Goal: Task Accomplishment & Management: Use online tool/utility

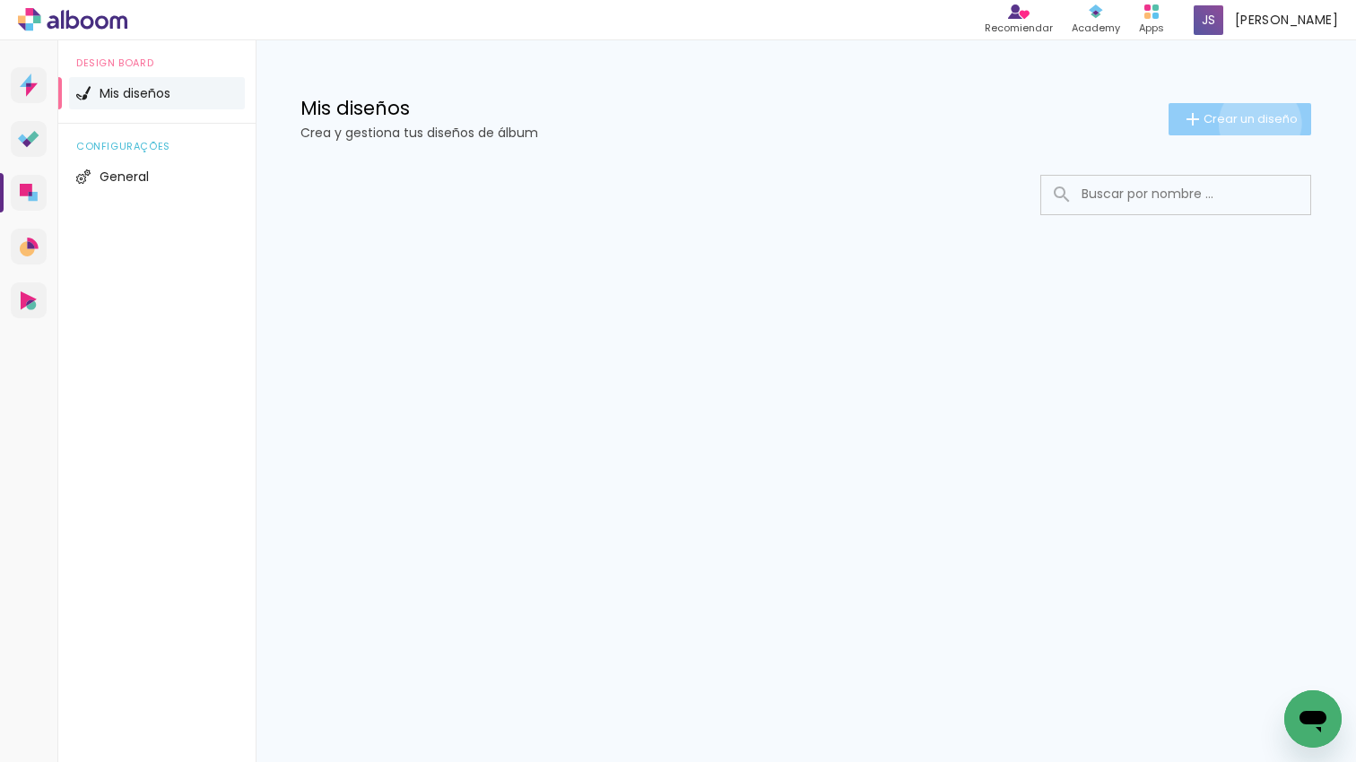
click at [1258, 124] on span "Crear un diseño" at bounding box center [1250, 119] width 94 height 12
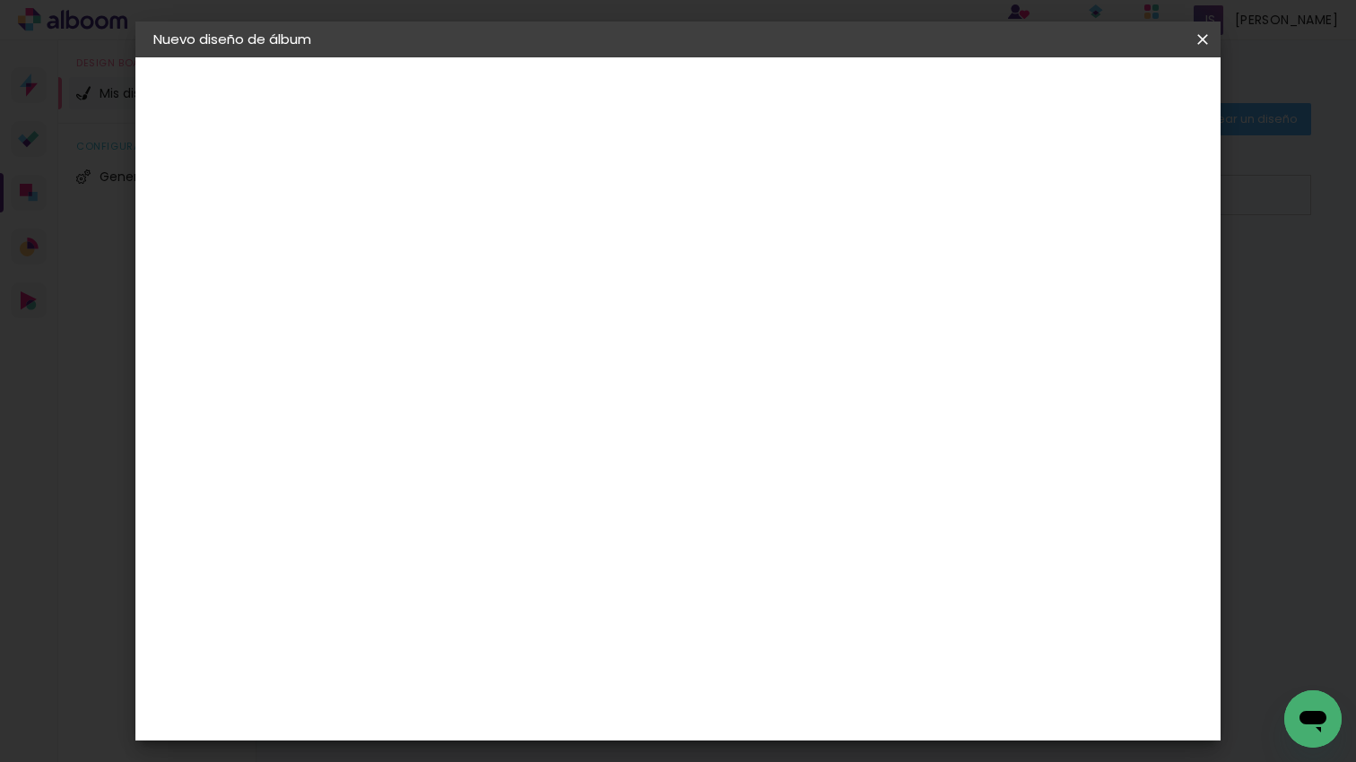
click at [447, 230] on input at bounding box center [447, 241] width 0 height 28
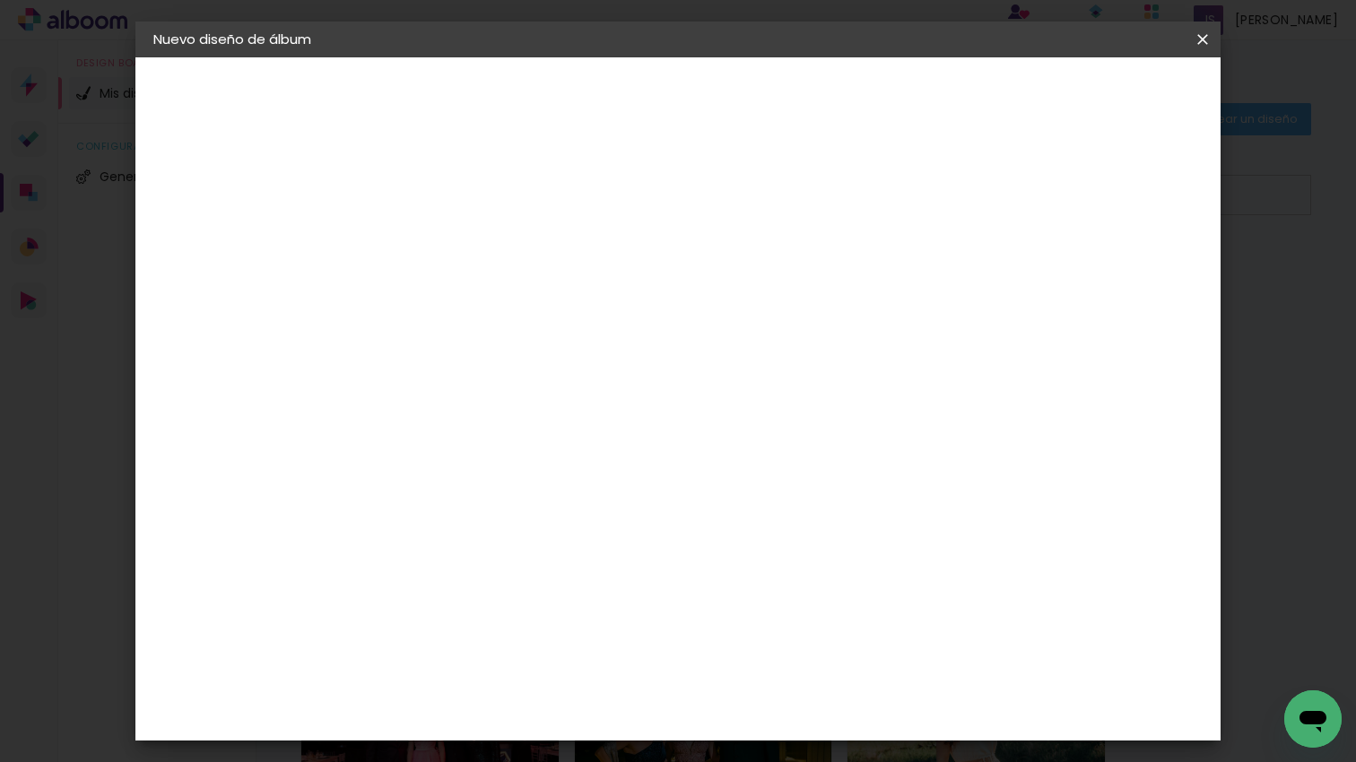
type input "[PERSON_NAME]"
type paper-input "[PERSON_NAME]"
click at [623, 86] on paper-button "Avanzar" at bounding box center [580, 95] width 86 height 30
click at [752, 284] on paper-item "Tamaño libre" at bounding box center [669, 272] width 168 height 39
click at [0, 0] on slot "Avanzar" at bounding box center [0, 0] width 0 height 0
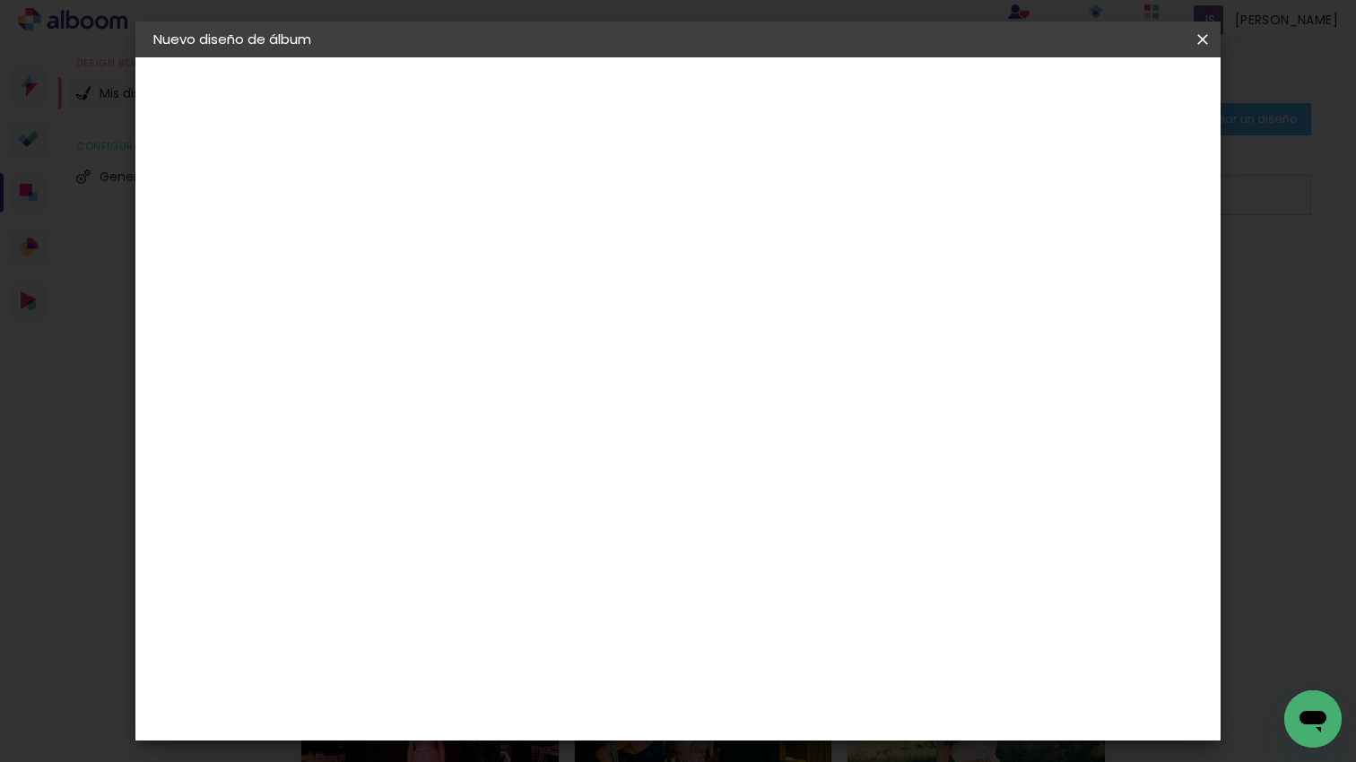
scroll to position [169, 0]
click at [798, 545] on input "60" at bounding box center [783, 545] width 47 height 27
type input "6"
type input "45"
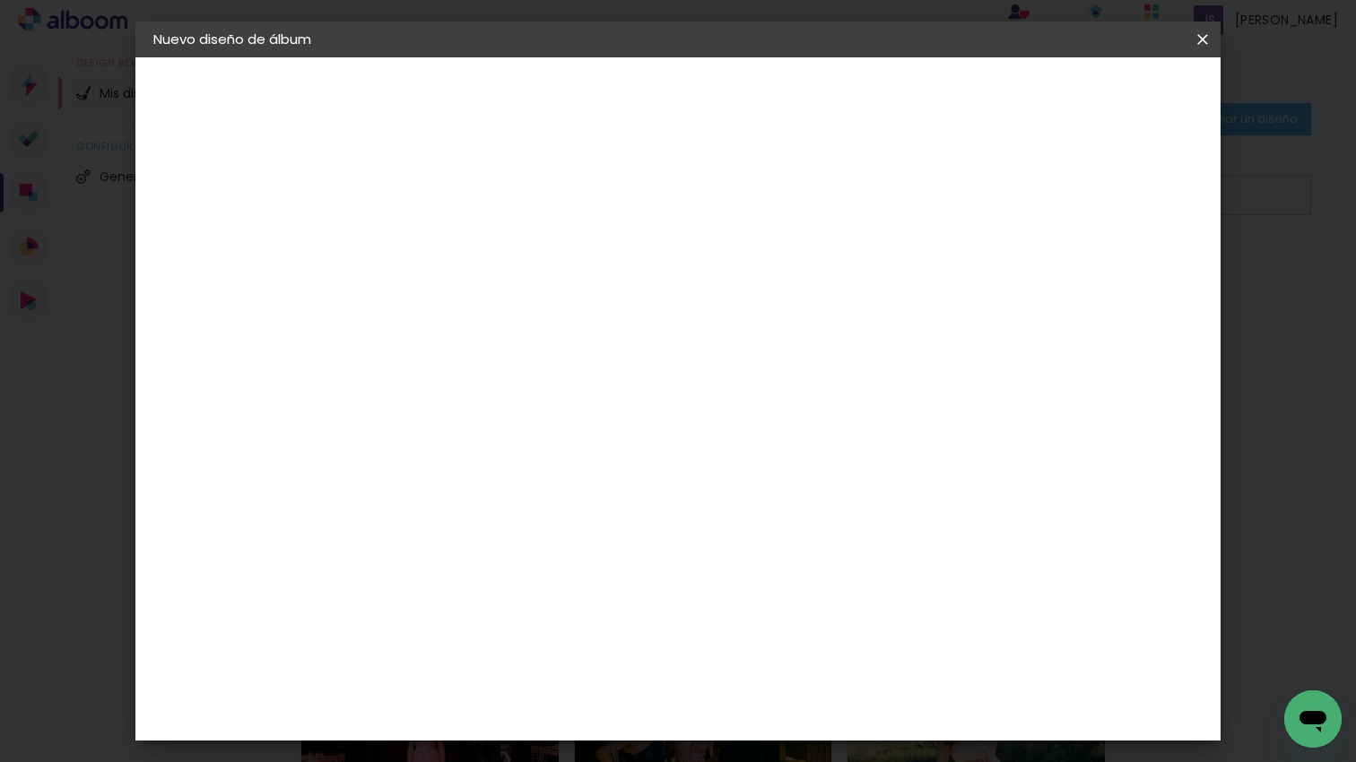
type paper-input "45"
click at [1103, 97] on span "Empezar diseño" at bounding box center [1053, 95] width 100 height 13
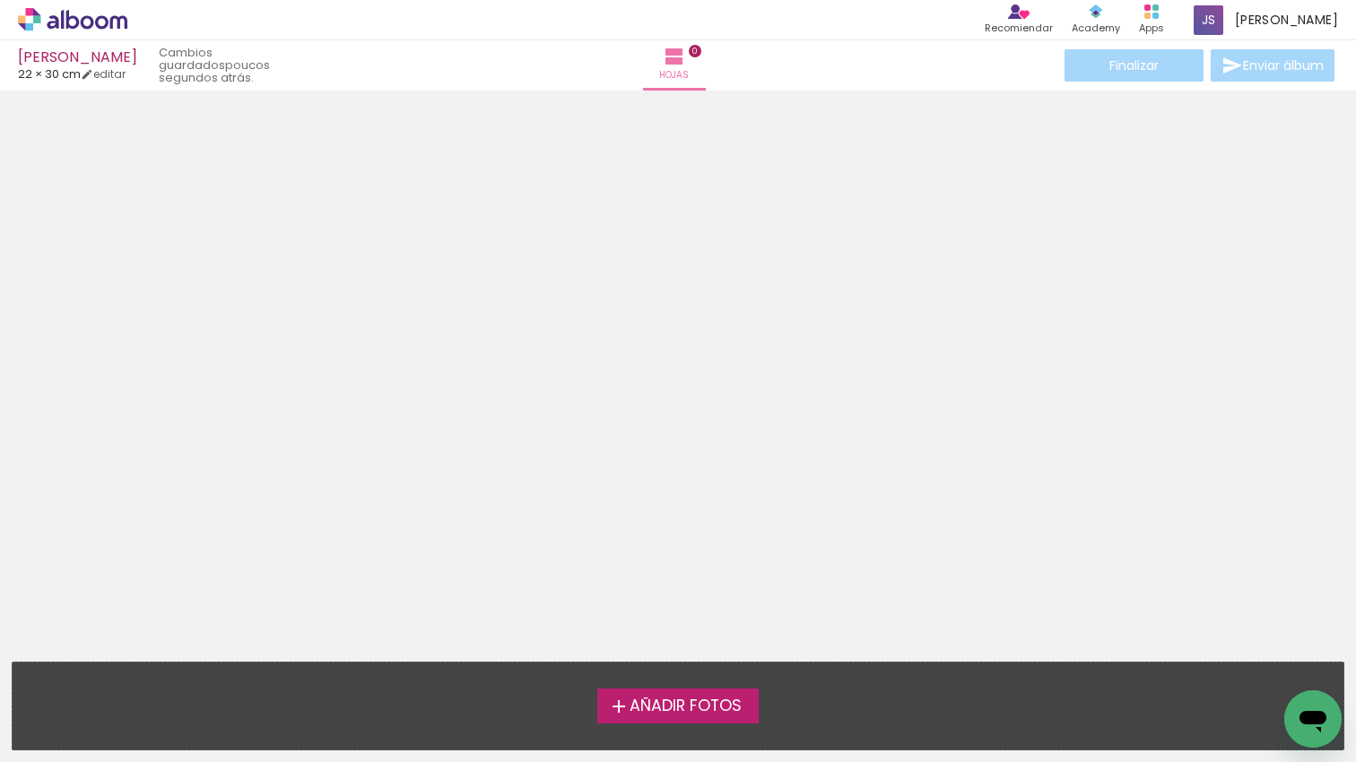
click at [714, 707] on span "Añadir Fotos" at bounding box center [686, 707] width 112 height 16
click at [0, 0] on input "file" at bounding box center [0, 0] width 0 height 0
click at [630, 699] on span "Añadir Fotos" at bounding box center [686, 707] width 112 height 16
click at [0, 0] on input "file" at bounding box center [0, 0] width 0 height 0
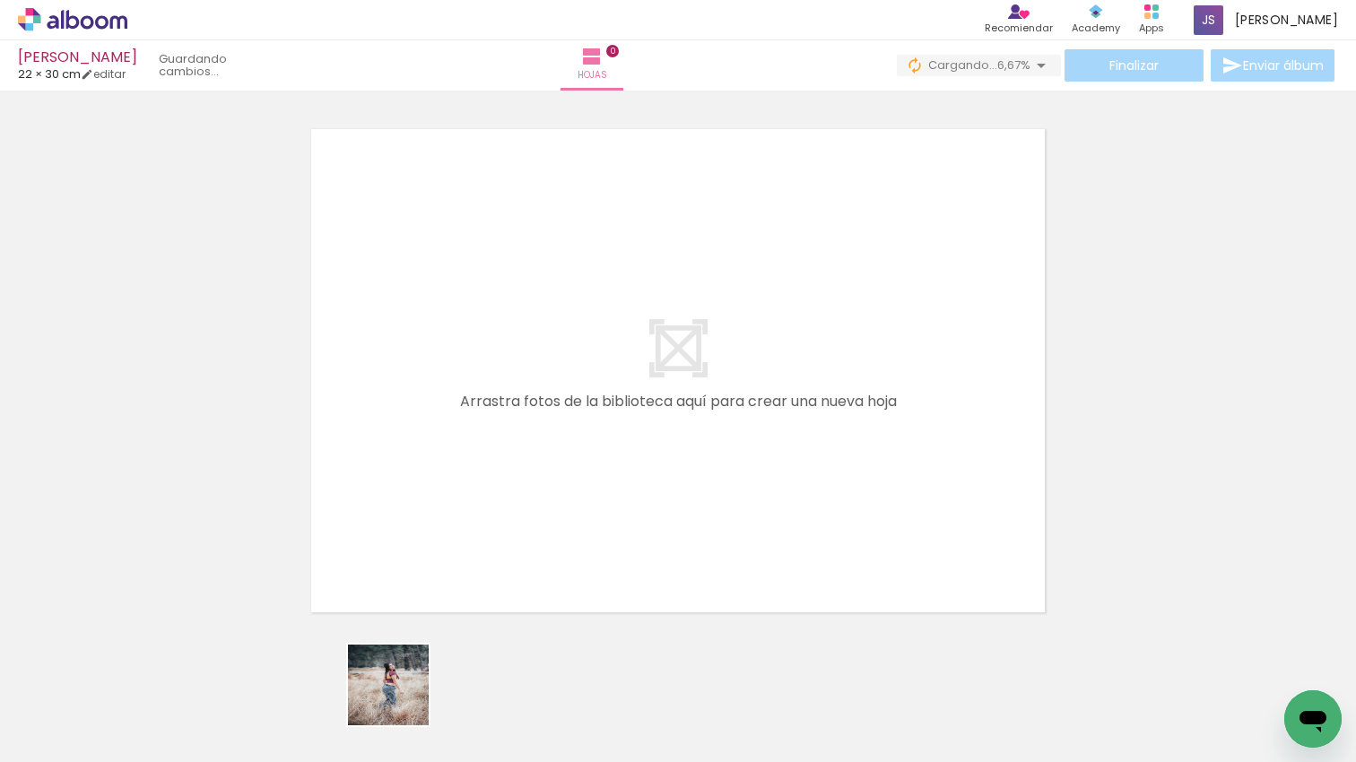
drag, startPoint x: 402, startPoint y: 699, endPoint x: 347, endPoint y: 757, distance: 79.9
click at [430, 471] on quentale-workspace at bounding box center [678, 381] width 1356 height 762
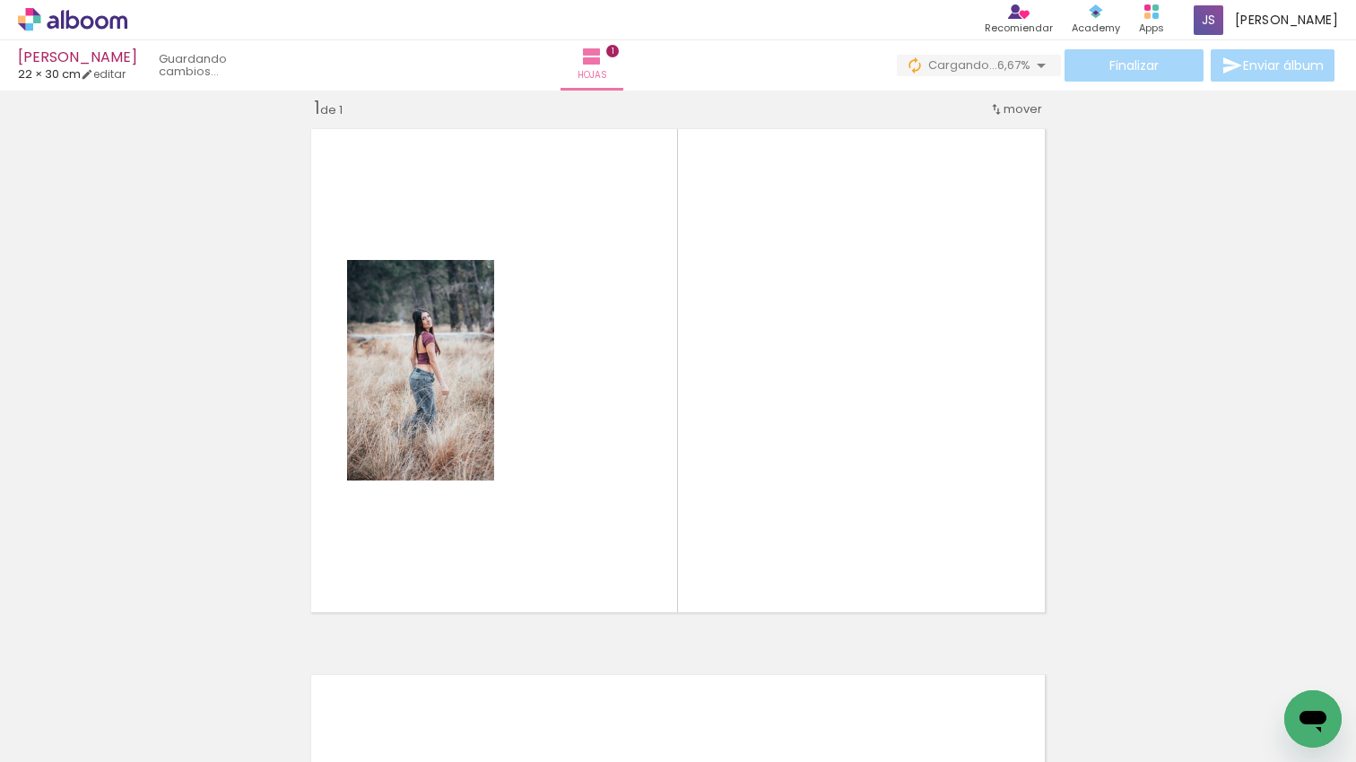
scroll to position [22, 0]
drag, startPoint x: 230, startPoint y: 648, endPoint x: 536, endPoint y: 512, distance: 334.8
click at [452, 453] on quentale-workspace at bounding box center [678, 381] width 1356 height 762
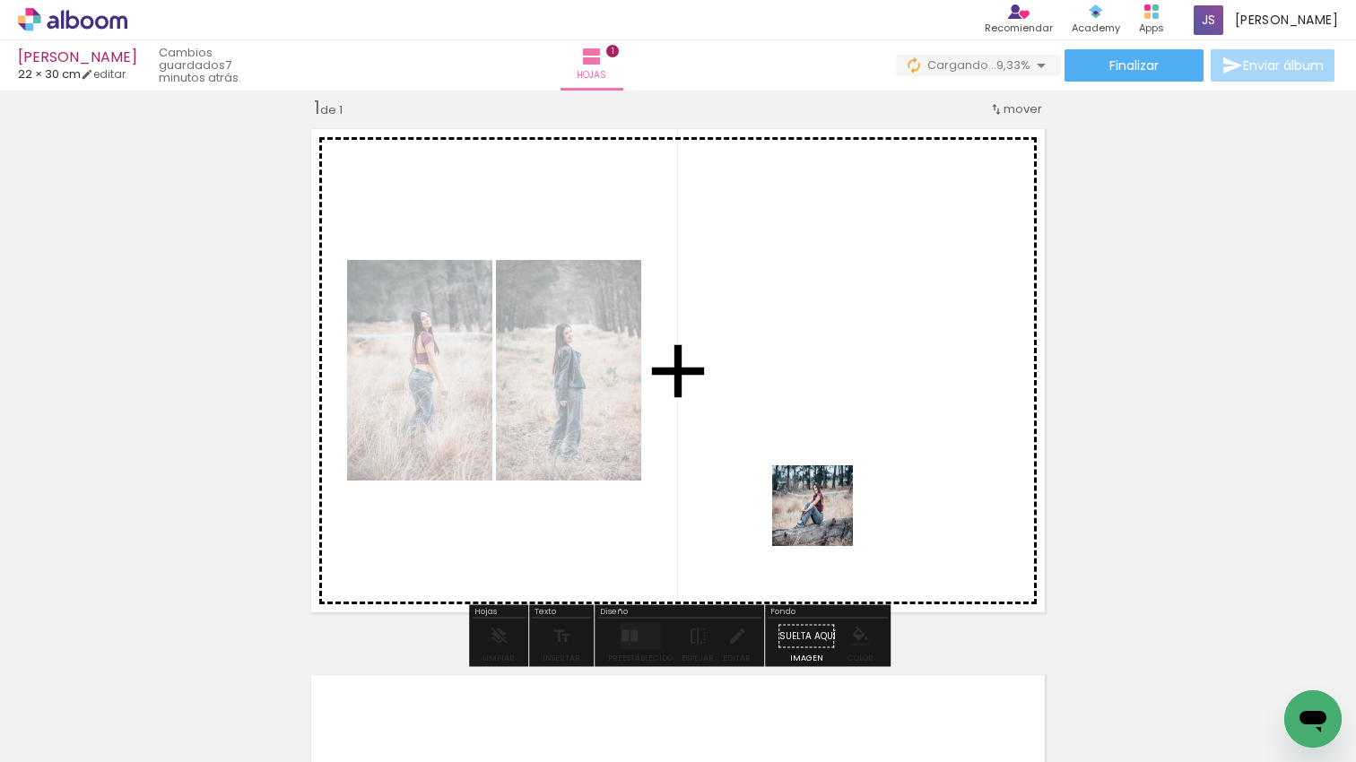
click at [847, 409] on quentale-workspace at bounding box center [678, 381] width 1356 height 762
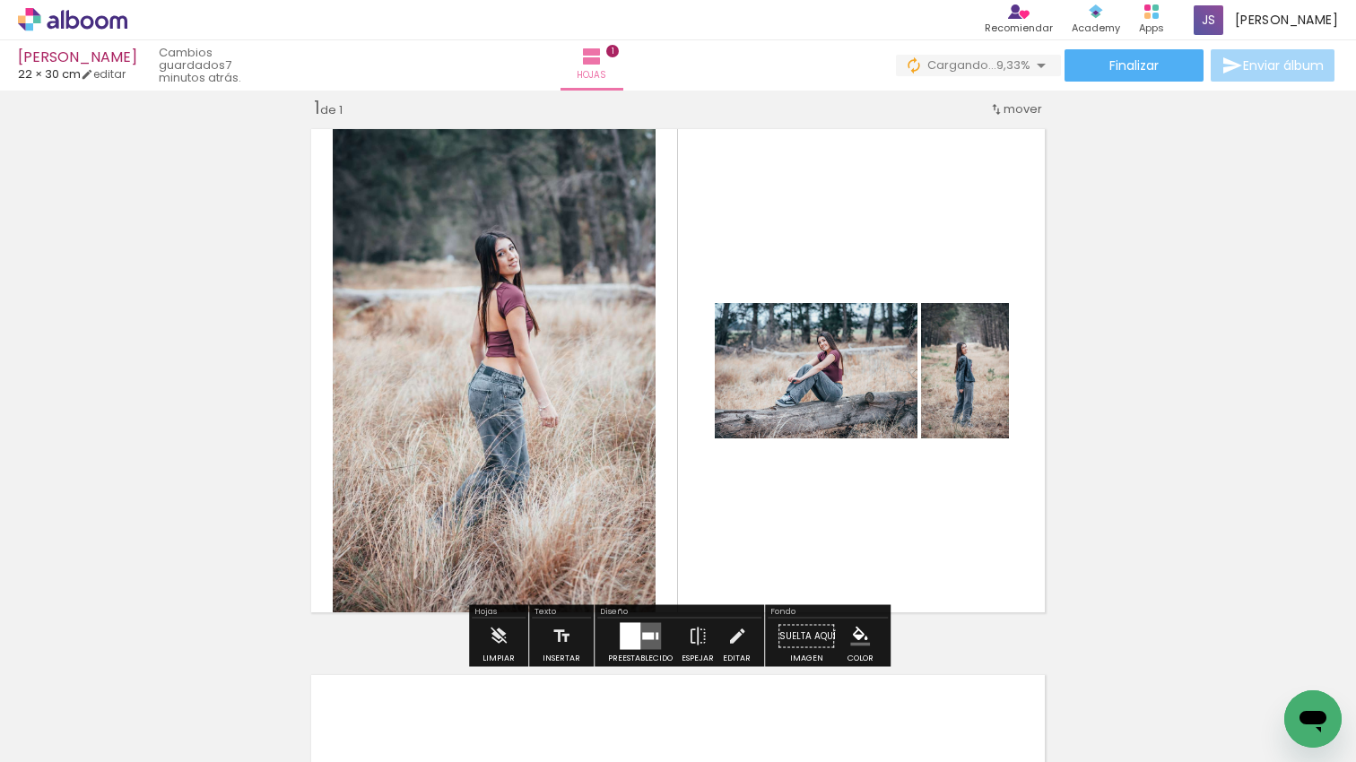
drag, startPoint x: 1007, startPoint y: 700, endPoint x: 591, endPoint y: 672, distance: 417.1
click at [800, 458] on quentale-workspace at bounding box center [678, 381] width 1356 height 762
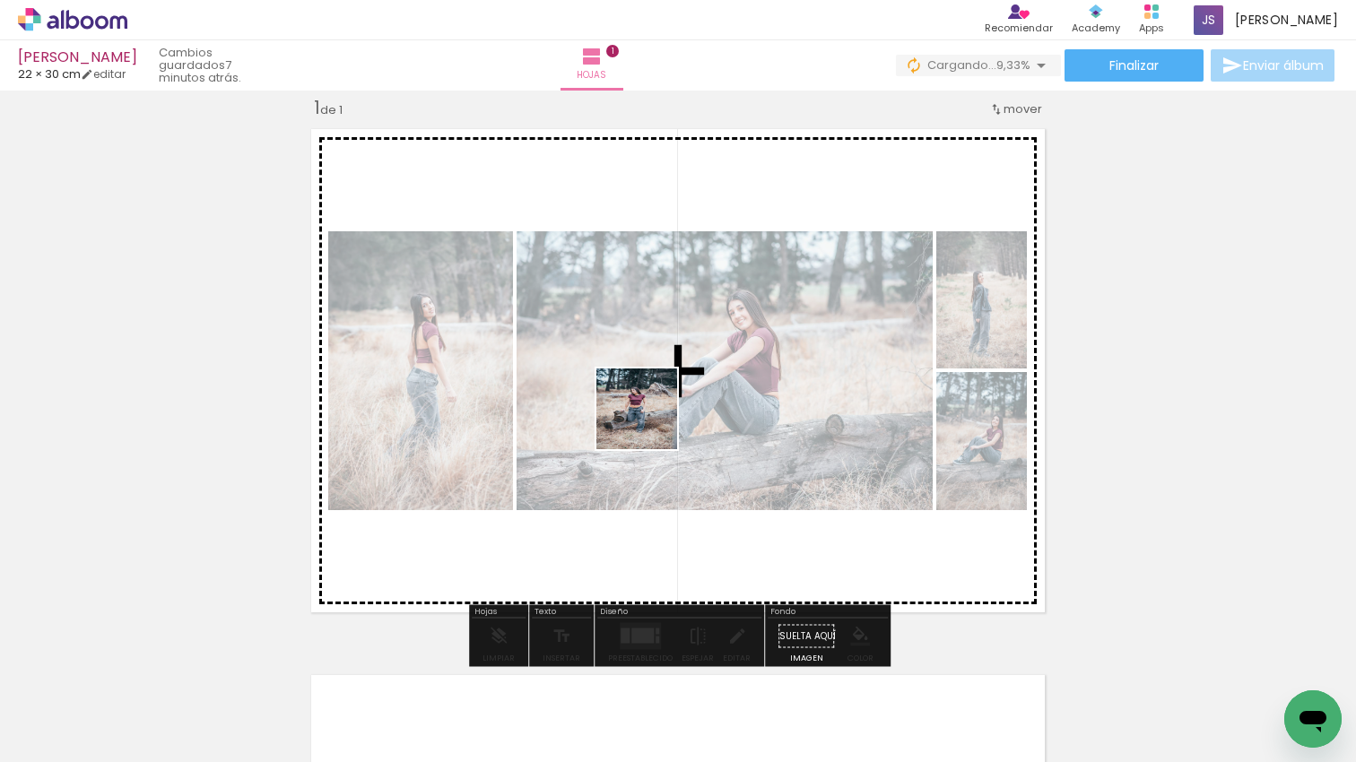
drag, startPoint x: 600, startPoint y: 692, endPoint x: 651, endPoint y: 421, distance: 276.5
click at [651, 421] on quentale-workspace at bounding box center [678, 381] width 1356 height 762
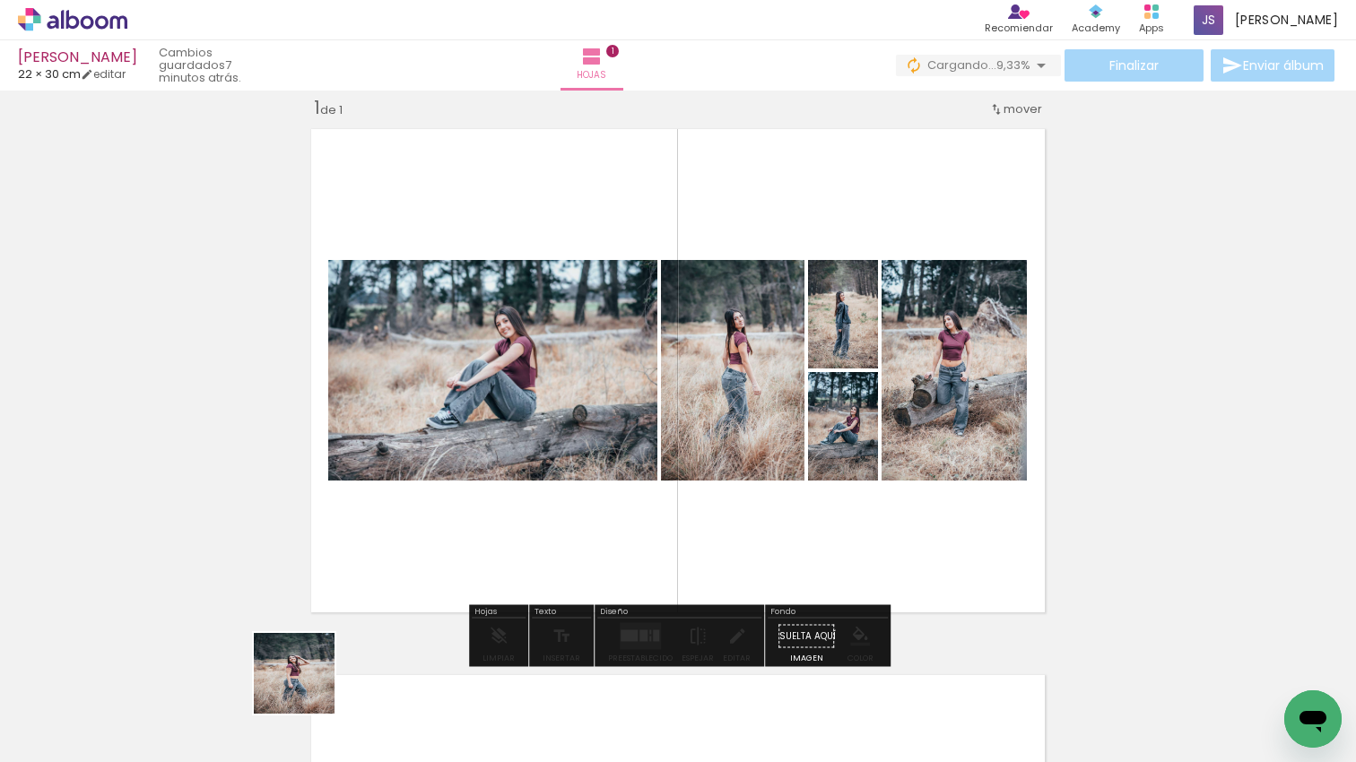
drag, startPoint x: 308, startPoint y: 687, endPoint x: 657, endPoint y: 537, distance: 380.4
click at [541, 451] on quentale-workspace at bounding box center [678, 381] width 1356 height 762
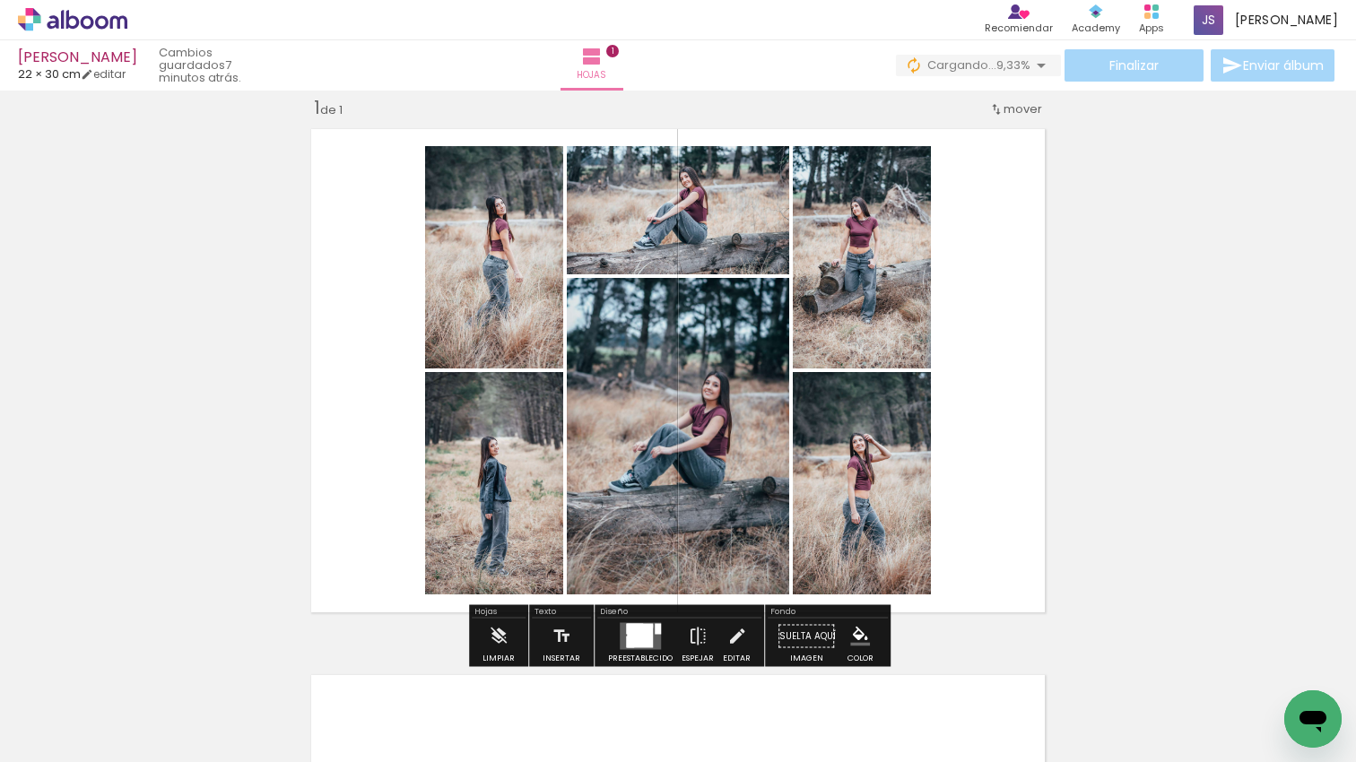
scroll to position [0, 444]
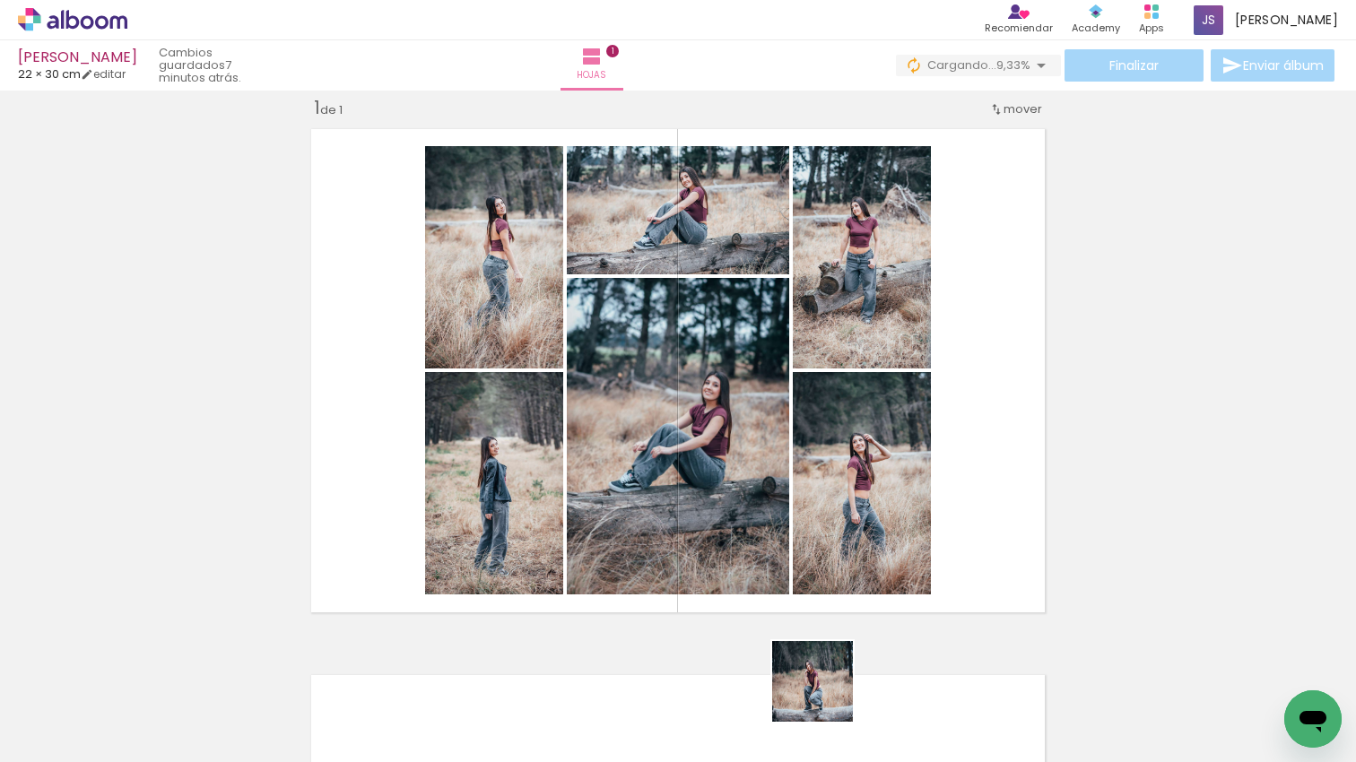
drag, startPoint x: 826, startPoint y: 695, endPoint x: 831, endPoint y: 608, distance: 87.2
click at [828, 586] on quentale-workspace at bounding box center [678, 381] width 1356 height 762
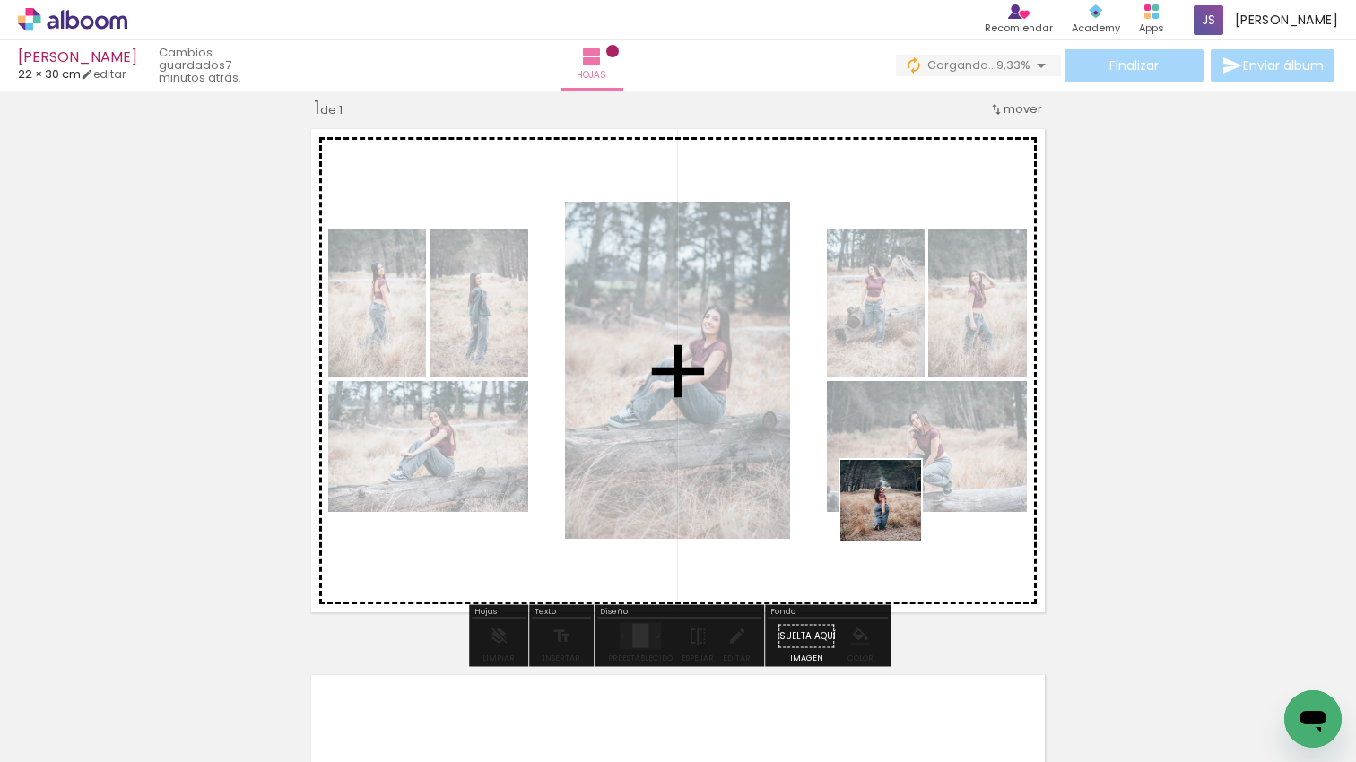
drag, startPoint x: 921, startPoint y: 622, endPoint x: 883, endPoint y: 519, distance: 109.8
click at [891, 507] on quentale-workspace at bounding box center [678, 381] width 1356 height 762
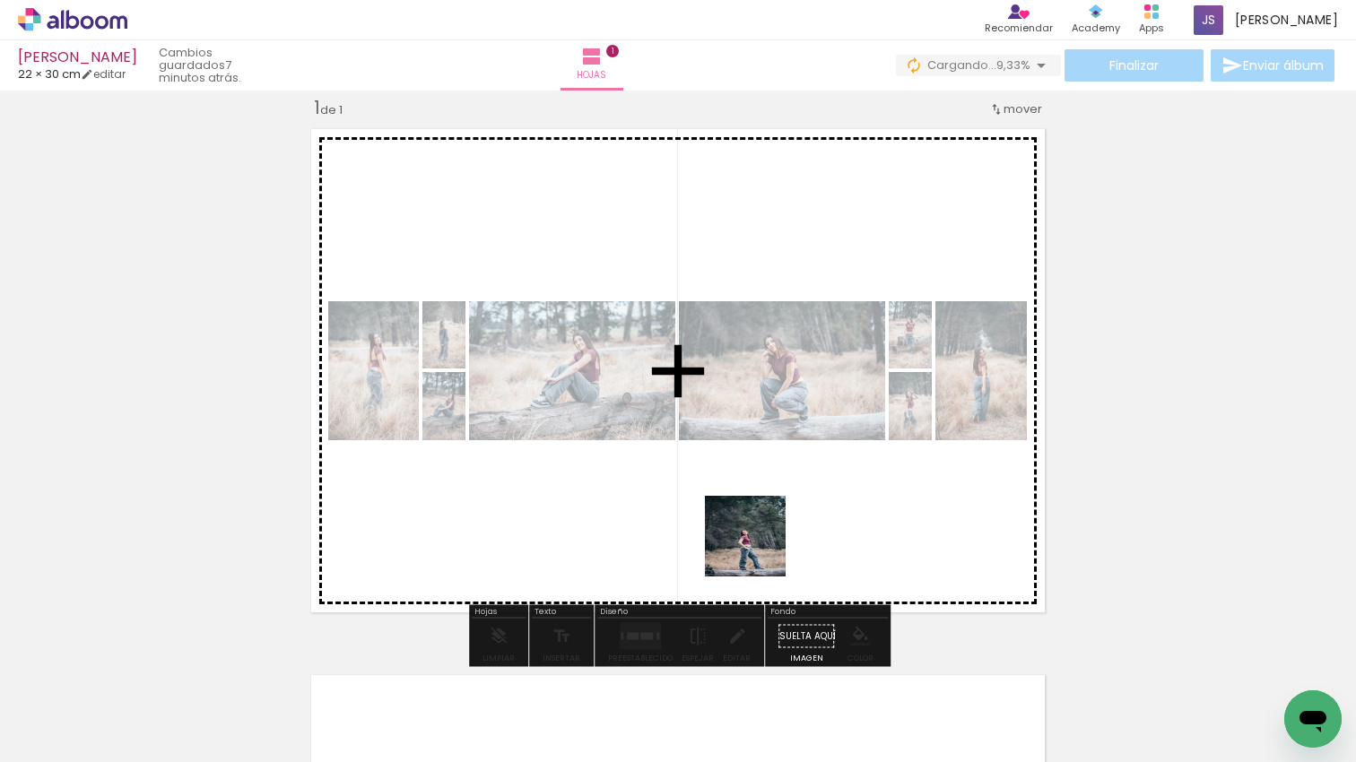
drag, startPoint x: 745, startPoint y: 661, endPoint x: 759, endPoint y: 550, distance: 112.0
click at [759, 550] on quentale-workspace at bounding box center [678, 381] width 1356 height 762
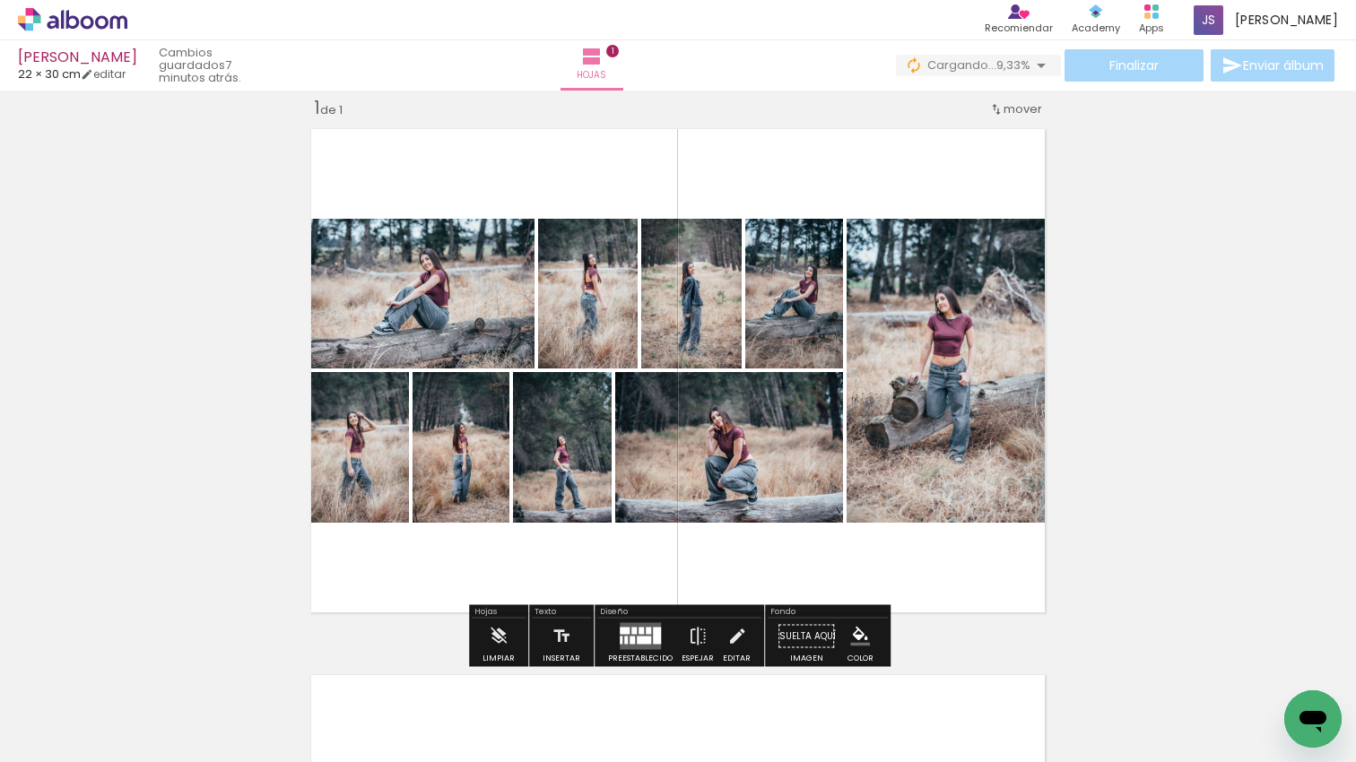
click at [643, 644] on quentale-layouter at bounding box center [640, 636] width 41 height 27
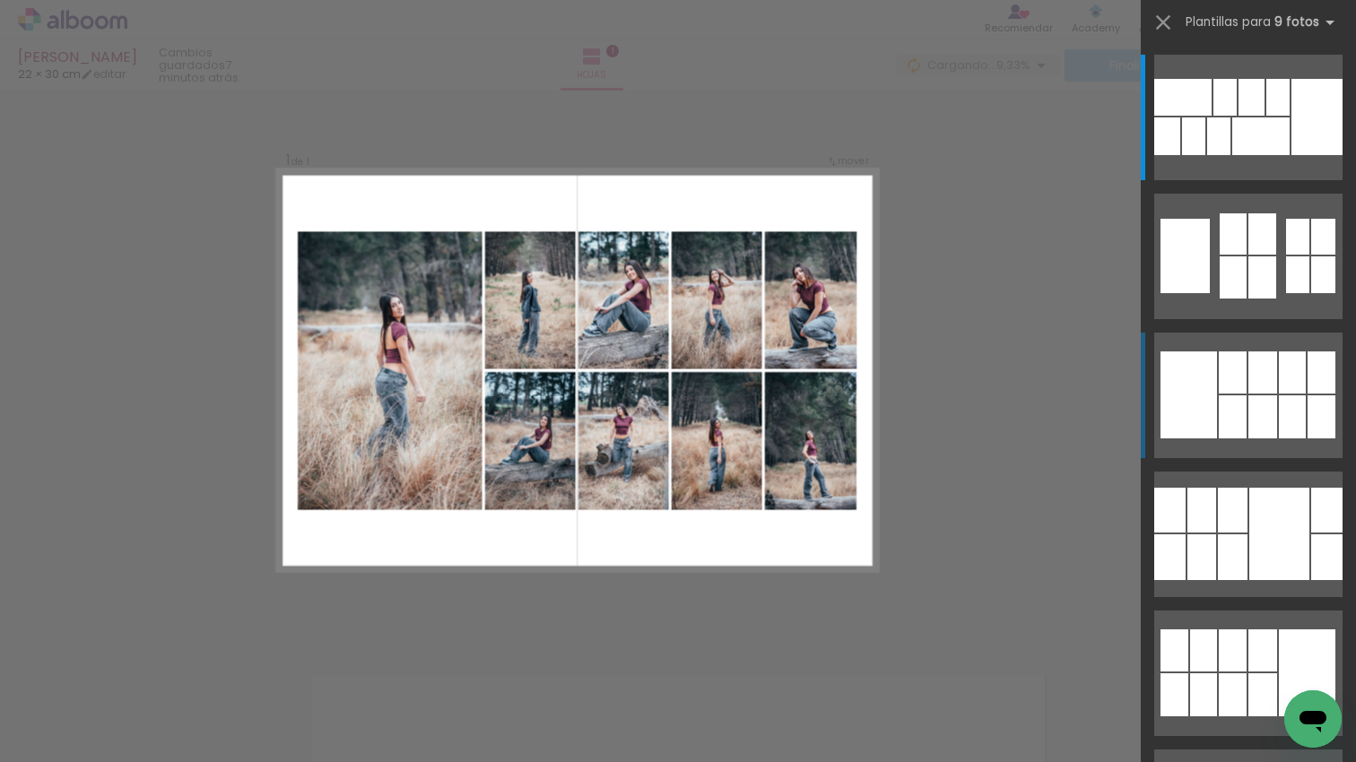
click at [1237, 116] on div at bounding box center [1224, 97] width 23 height 37
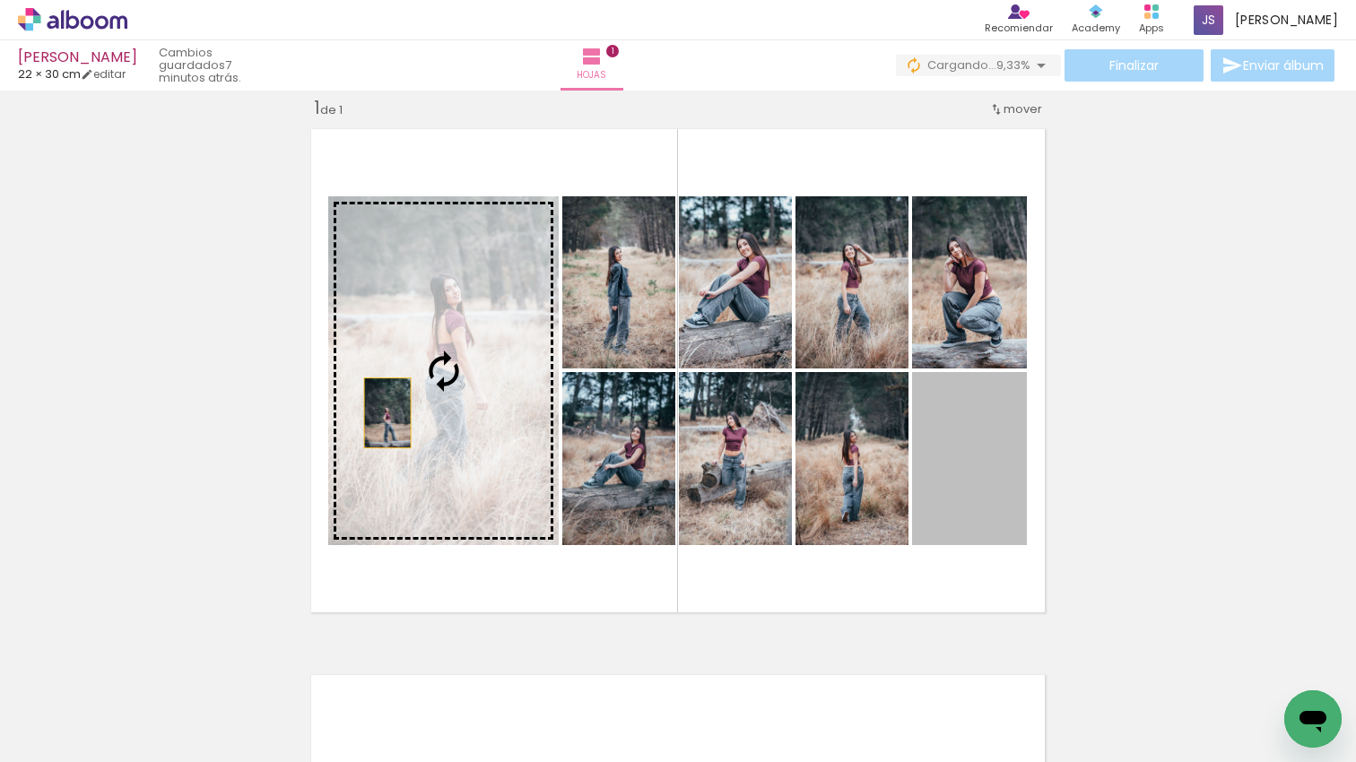
drag, startPoint x: 980, startPoint y: 499, endPoint x: 404, endPoint y: 390, distance: 585.9
click at [0, 0] on slot at bounding box center [0, 0] width 0 height 0
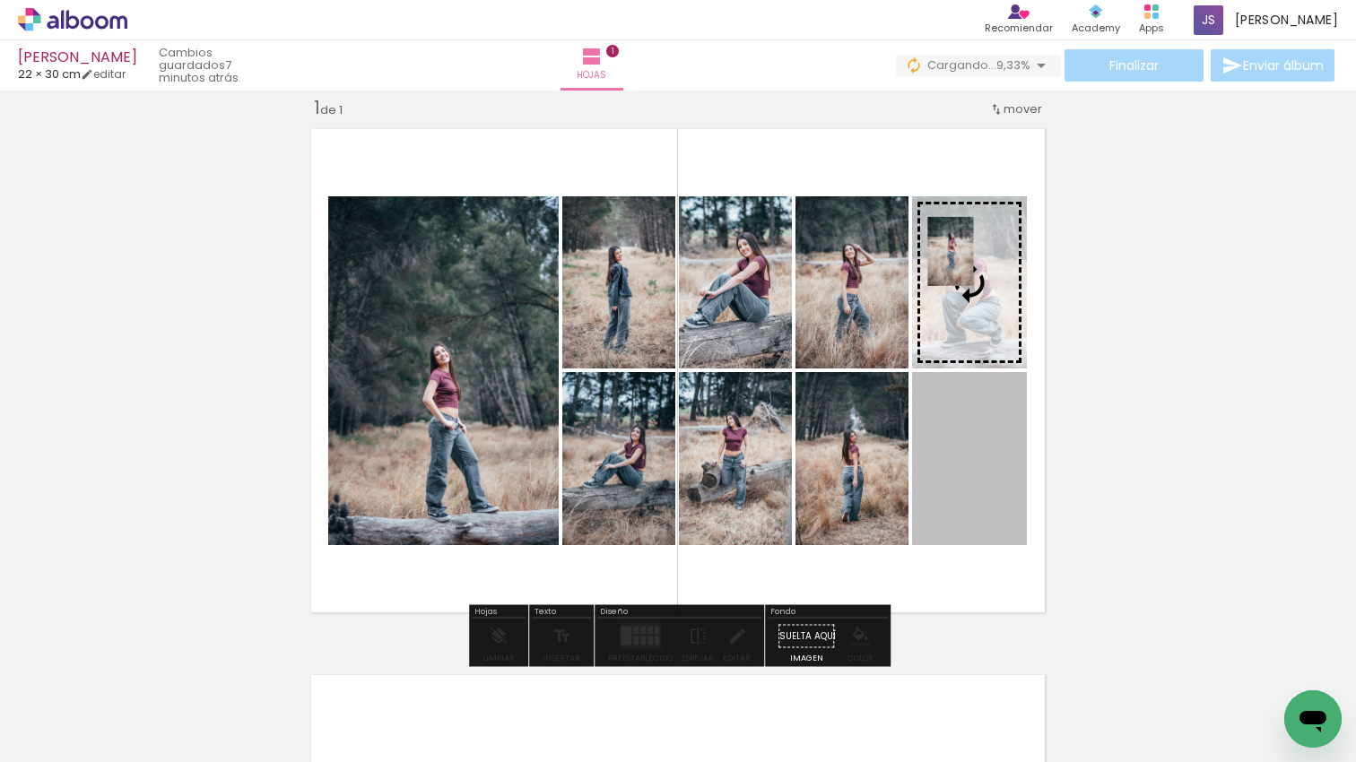
drag, startPoint x: 951, startPoint y: 251, endPoint x: 951, endPoint y: 241, distance: 9.9
click at [0, 0] on slot at bounding box center [0, 0] width 0 height 0
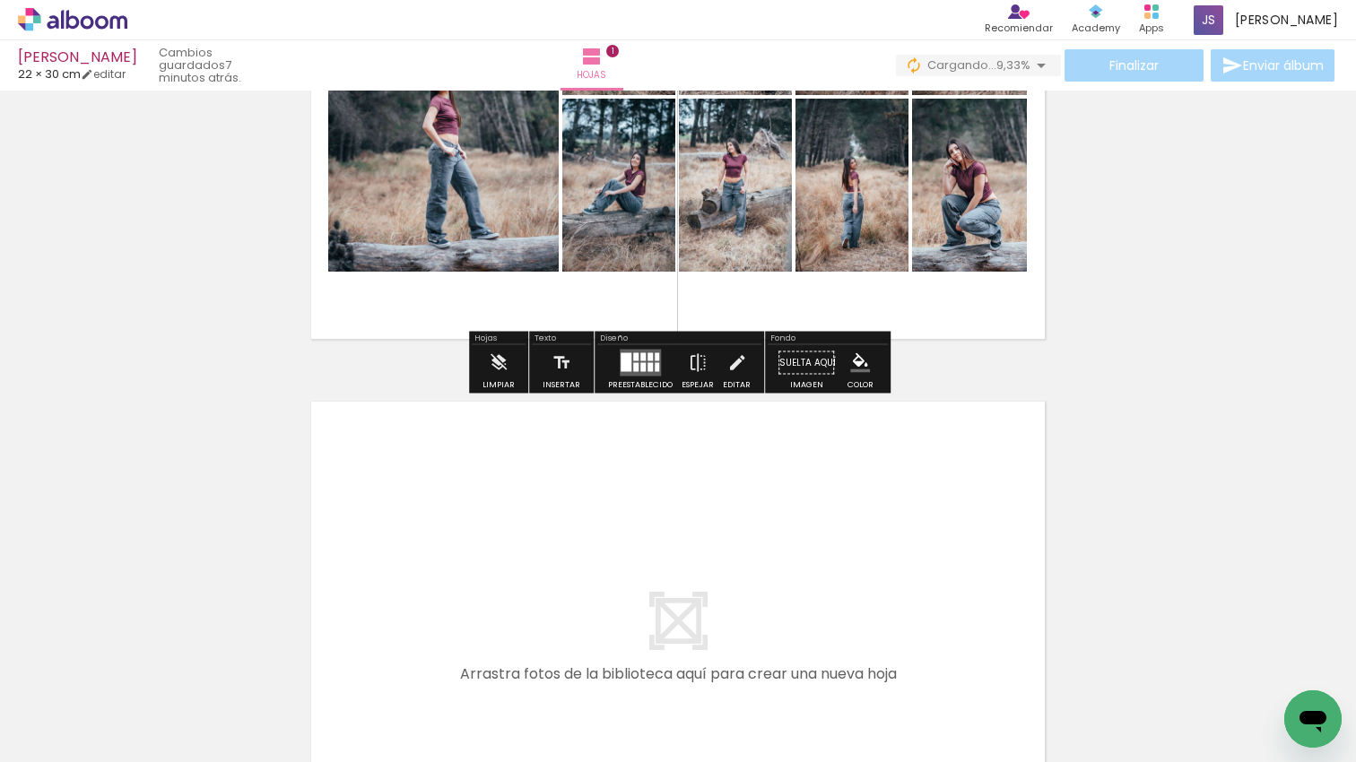
scroll to position [319, 0]
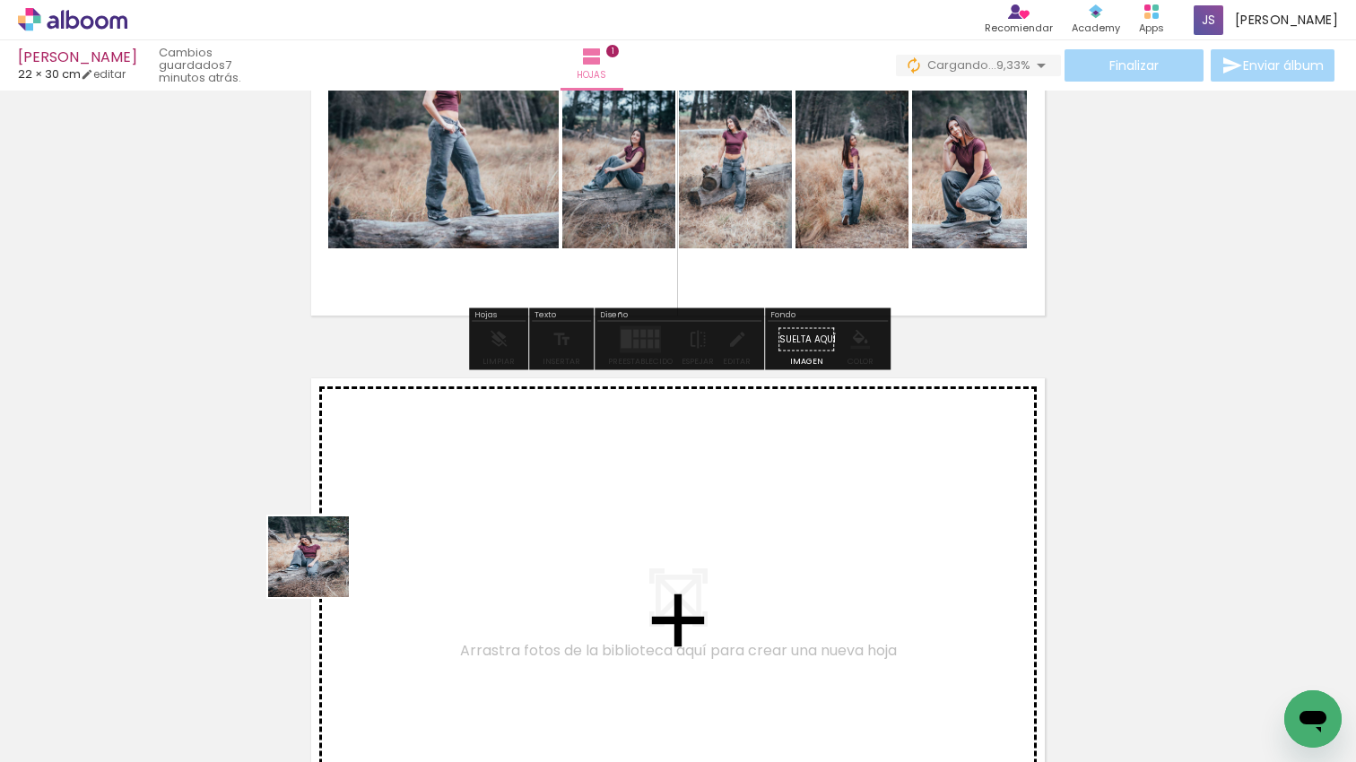
click at [380, 525] on quentale-workspace at bounding box center [678, 381] width 1356 height 762
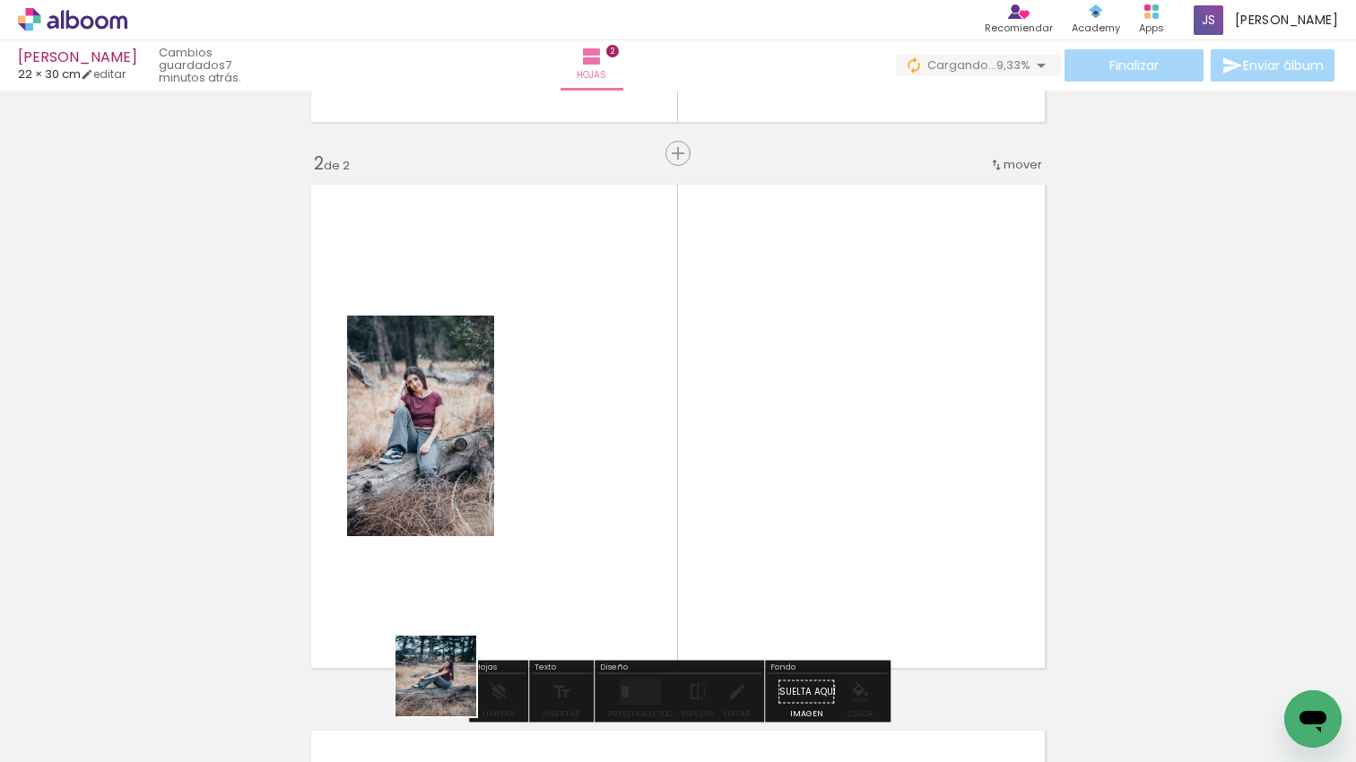
scroll to position [569, 0]
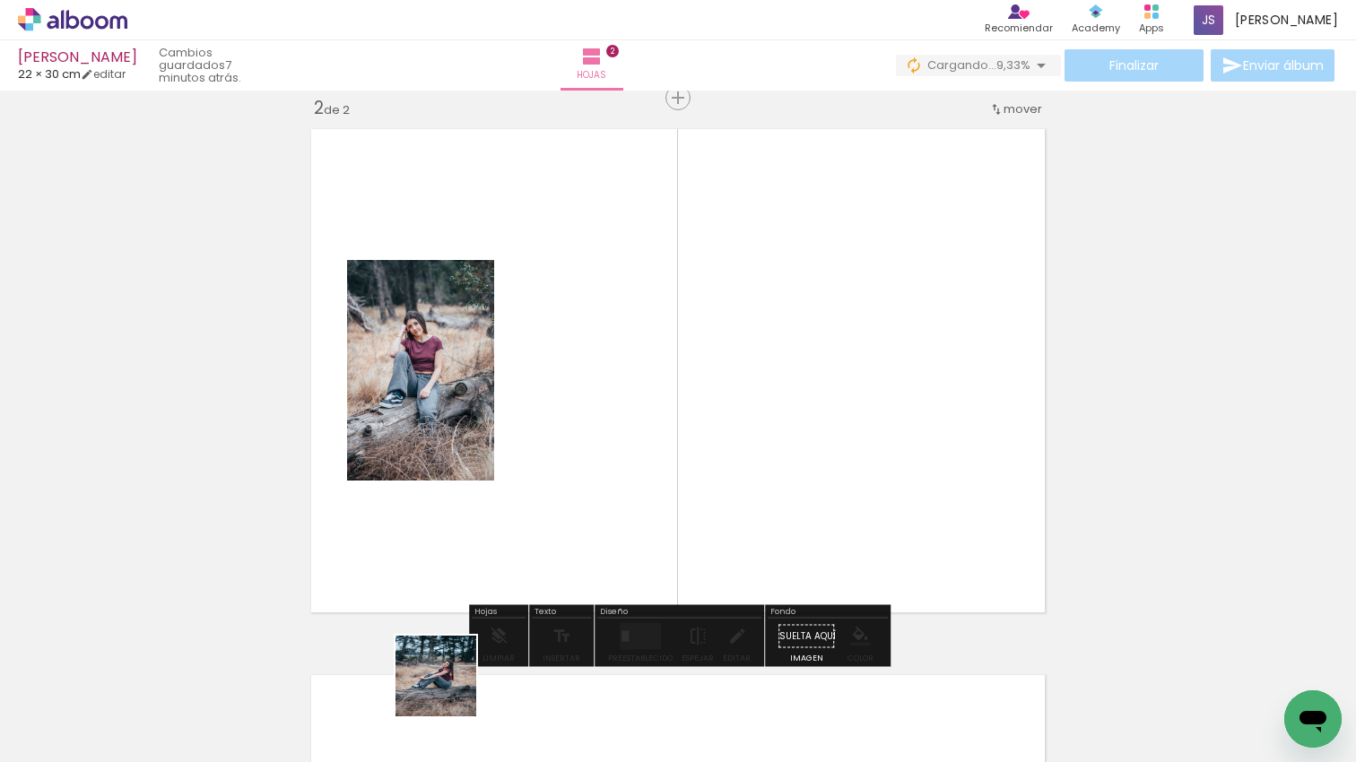
drag, startPoint x: 449, startPoint y: 690, endPoint x: 611, endPoint y: 633, distance: 171.0
click at [583, 484] on quentale-workspace at bounding box center [678, 381] width 1356 height 762
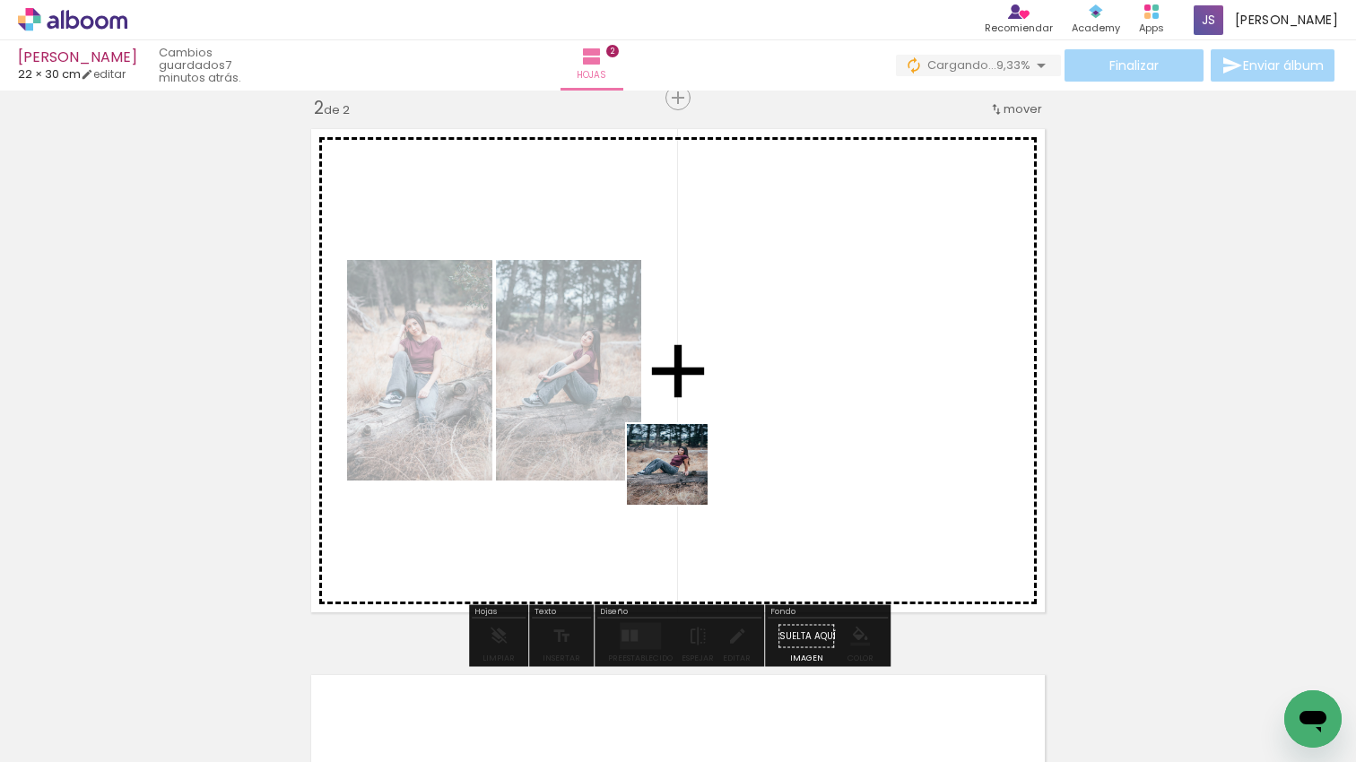
drag, startPoint x: 681, startPoint y: 478, endPoint x: 645, endPoint y: 689, distance: 213.8
click at [681, 438] on quentale-workspace at bounding box center [678, 381] width 1356 height 762
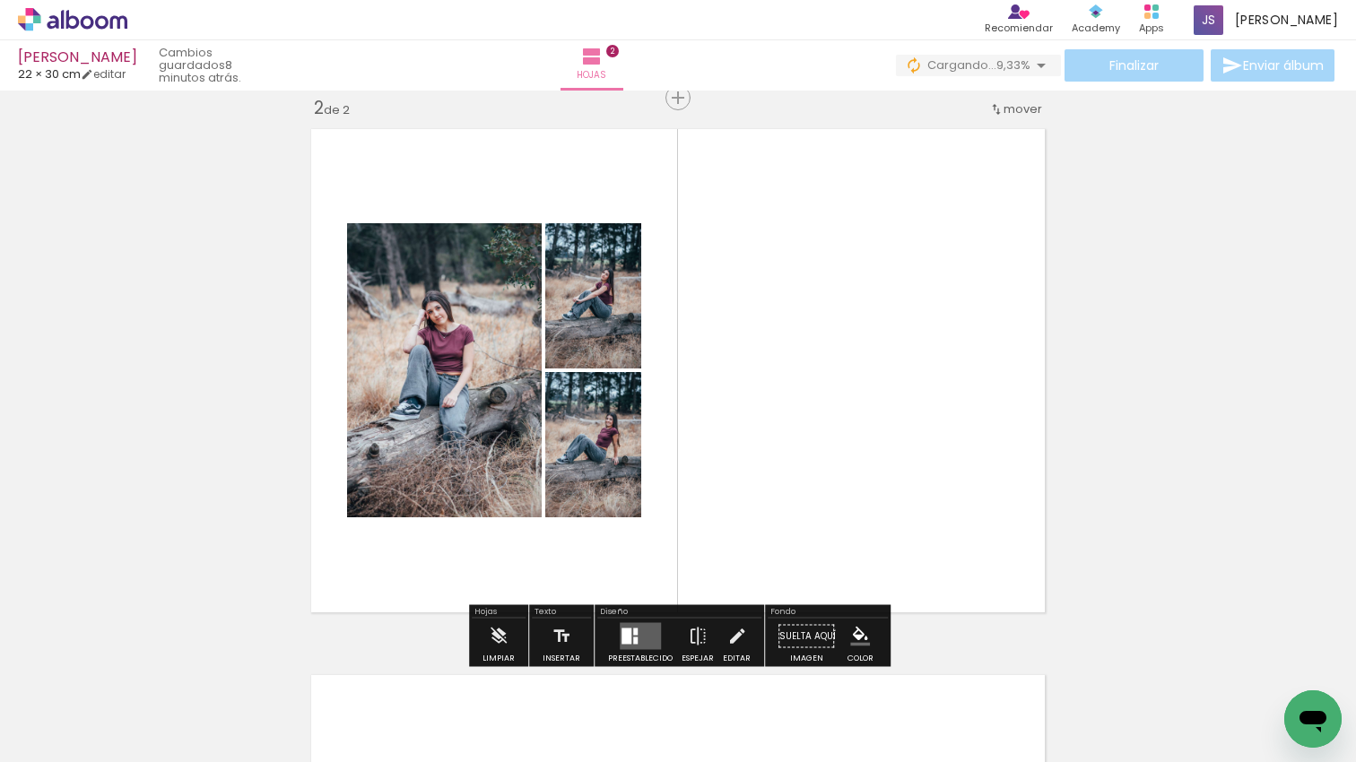
scroll to position [0, 29]
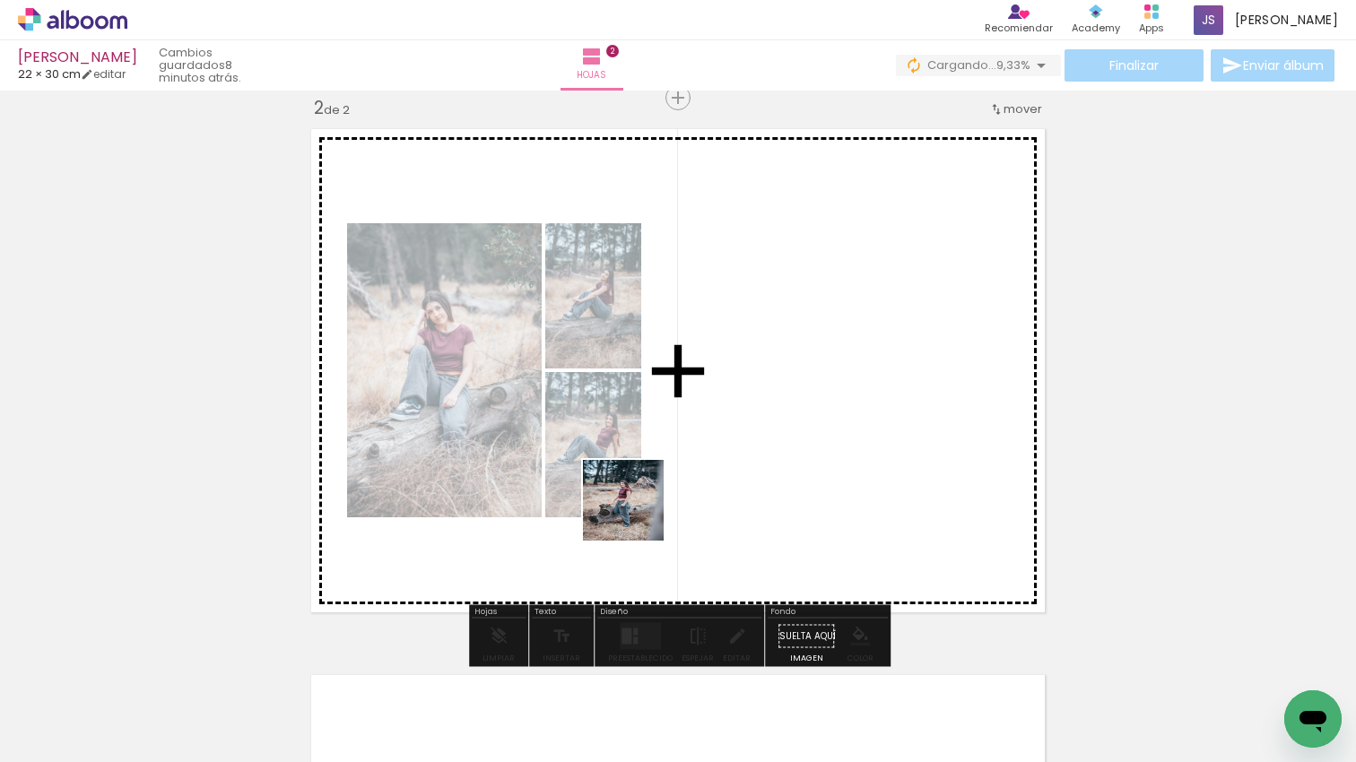
drag, startPoint x: 508, startPoint y: 656, endPoint x: 630, endPoint y: 753, distance: 156.3
click at [637, 515] on quentale-workspace at bounding box center [678, 381] width 1356 height 762
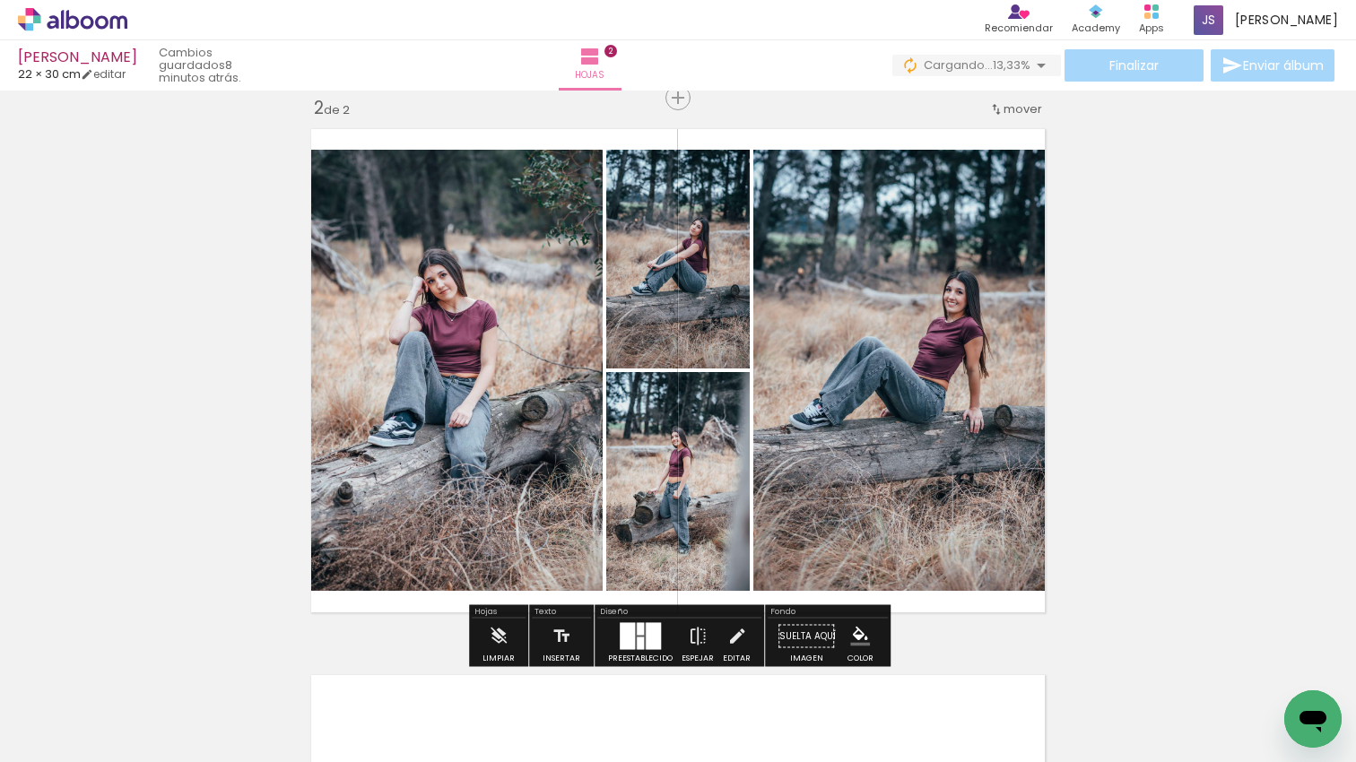
scroll to position [0, 1116]
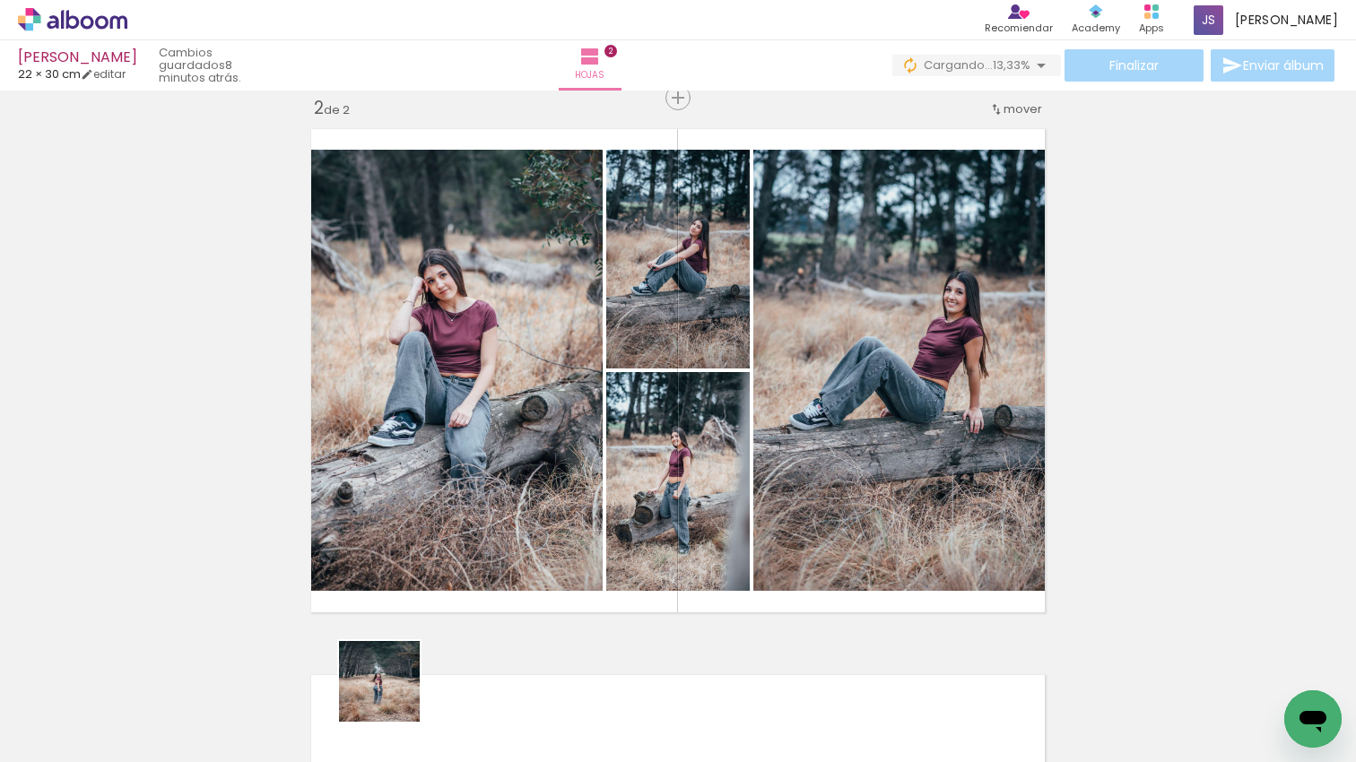
drag, startPoint x: 393, startPoint y: 695, endPoint x: 487, endPoint y: 713, distance: 95.9
click at [473, 522] on quentale-workspace at bounding box center [678, 381] width 1356 height 762
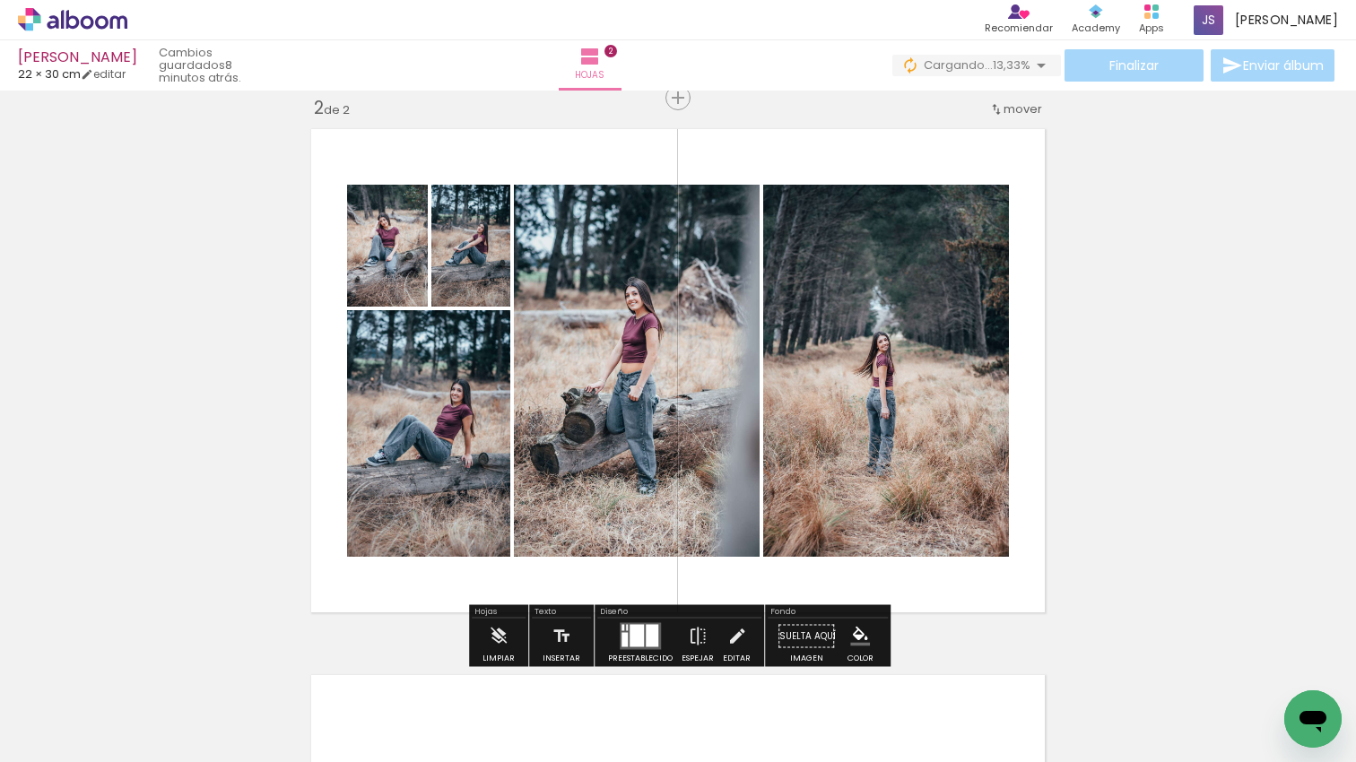
drag, startPoint x: 534, startPoint y: 609, endPoint x: 628, endPoint y: 717, distance: 143.7
click at [589, 543] on quentale-workspace at bounding box center [678, 381] width 1356 height 762
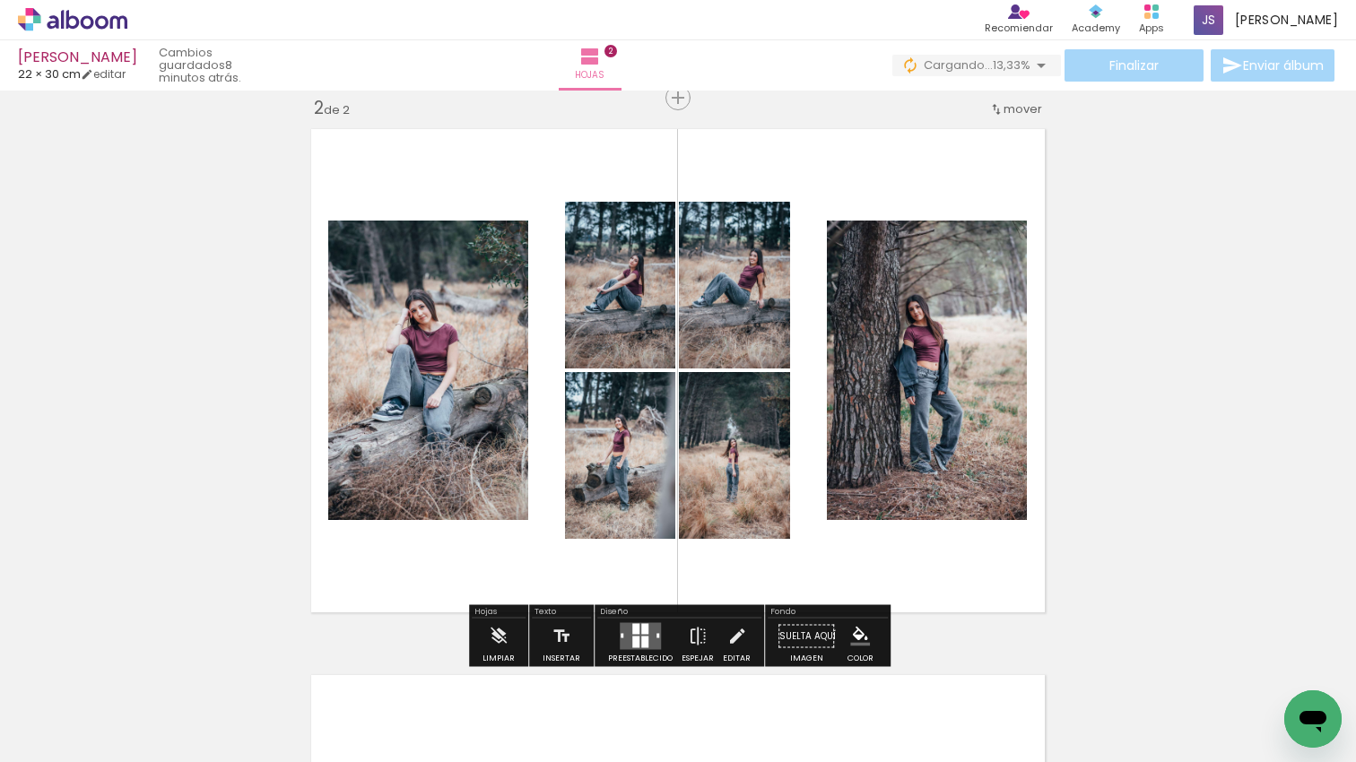
drag, startPoint x: 717, startPoint y: 691, endPoint x: 784, endPoint y: 713, distance: 70.6
click at [704, 539] on quentale-workspace at bounding box center [678, 381] width 1356 height 762
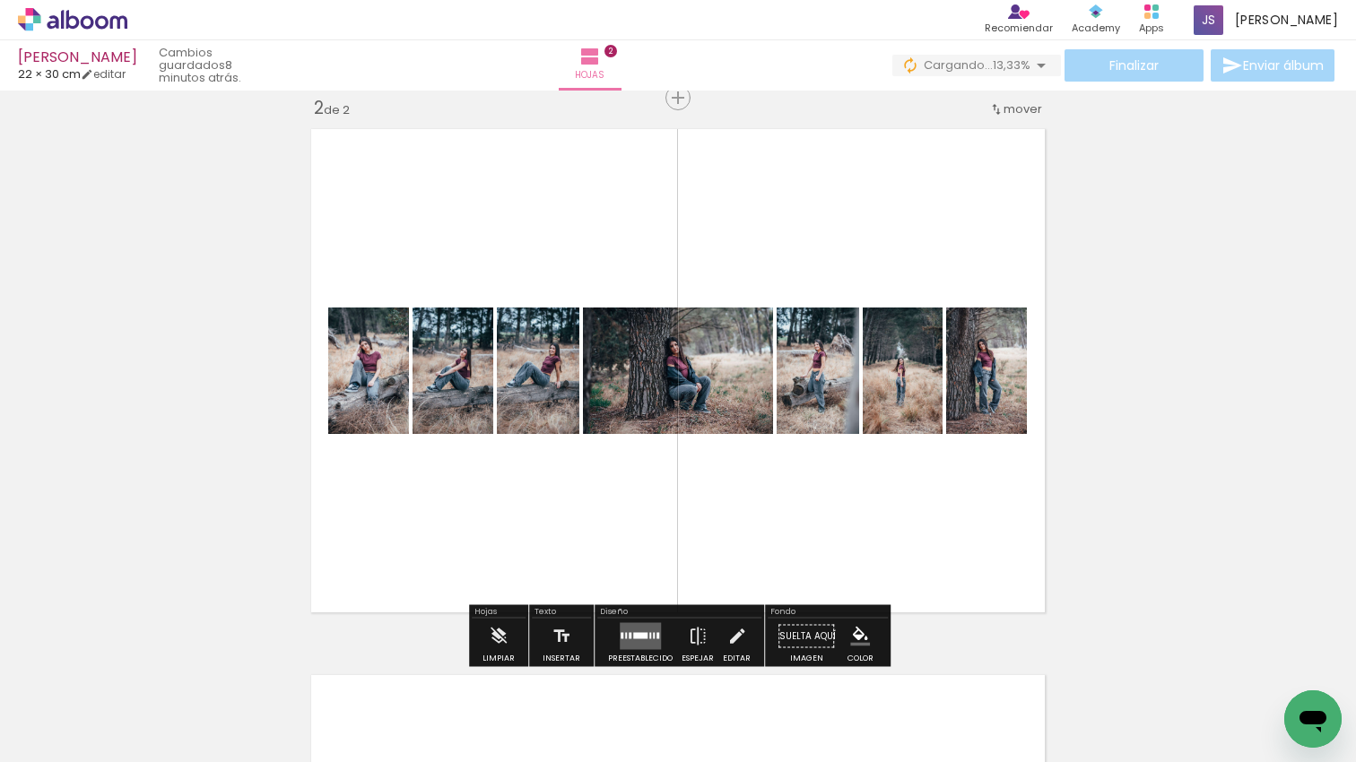
drag, startPoint x: 786, startPoint y: 714, endPoint x: 593, endPoint y: 653, distance: 202.2
click at [760, 530] on quentale-workspace at bounding box center [678, 381] width 1356 height 762
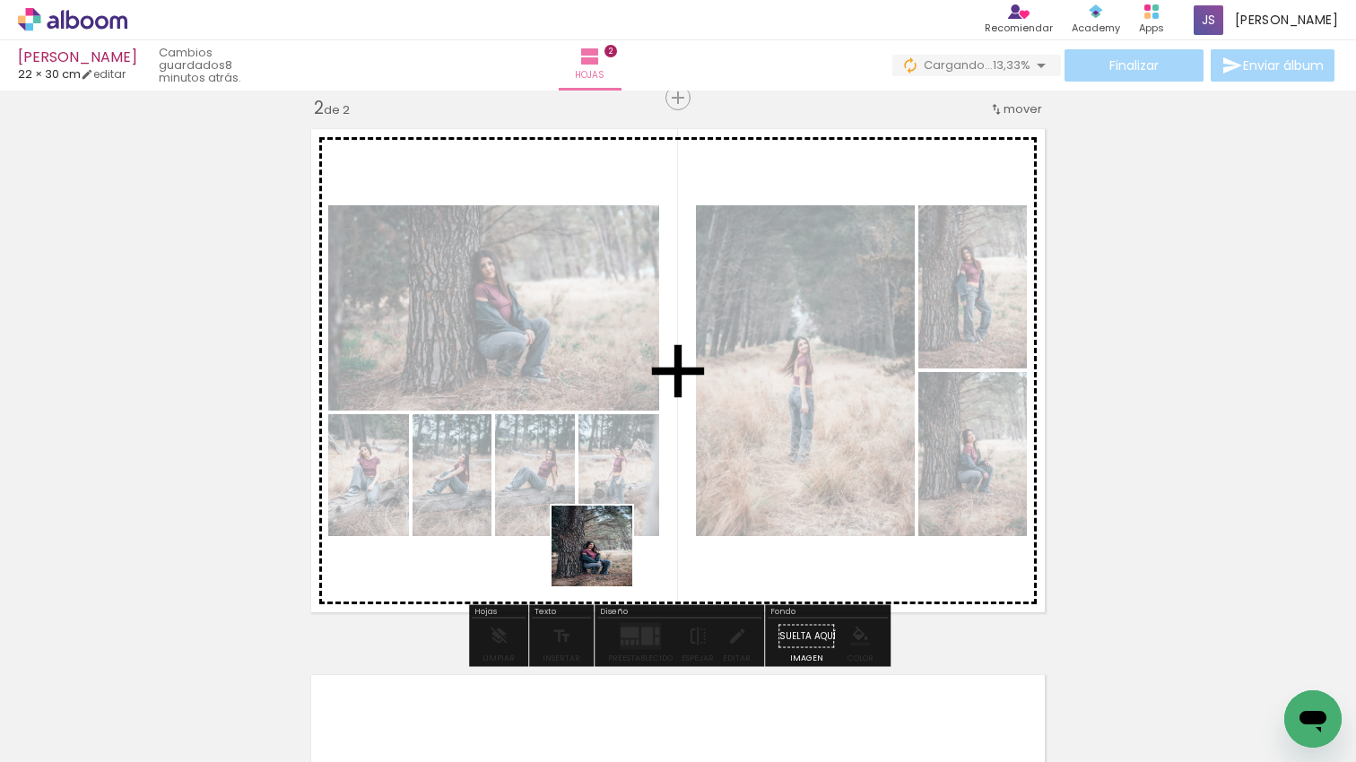
drag, startPoint x: 598, startPoint y: 628, endPoint x: 604, endPoint y: 561, distance: 66.7
click at [605, 559] on quentale-workspace at bounding box center [678, 381] width 1356 height 762
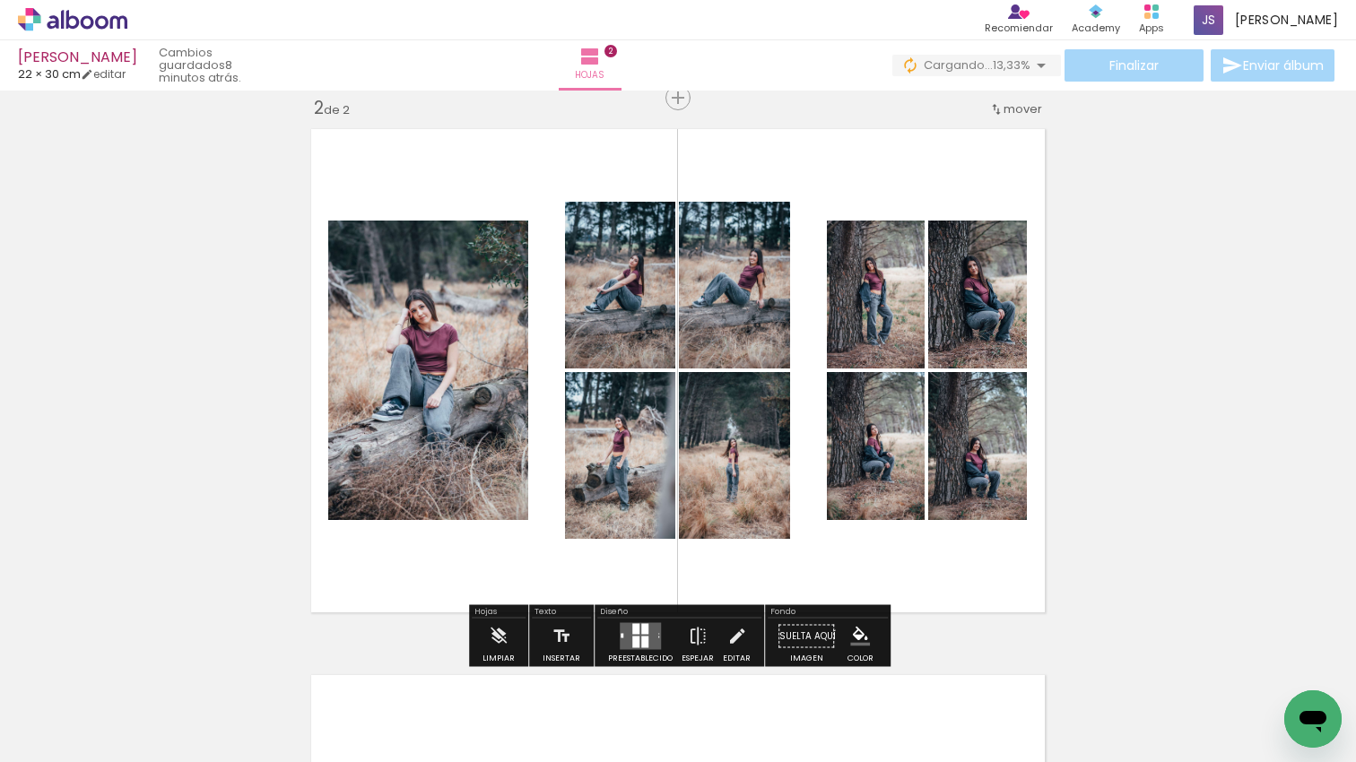
drag, startPoint x: 651, startPoint y: 634, endPoint x: 673, endPoint y: 626, distance: 23.0
click at [651, 634] on quentale-layouter at bounding box center [640, 636] width 41 height 27
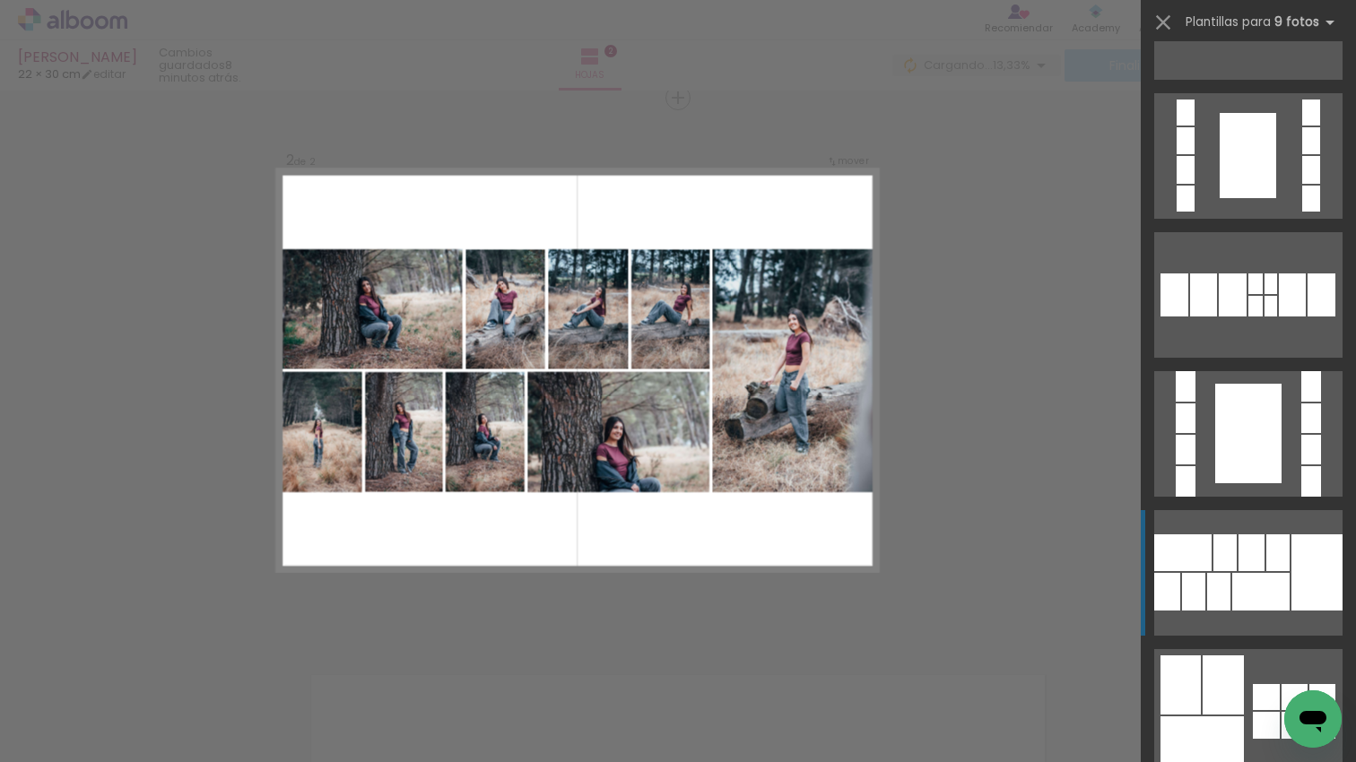
scroll to position [1064, 0]
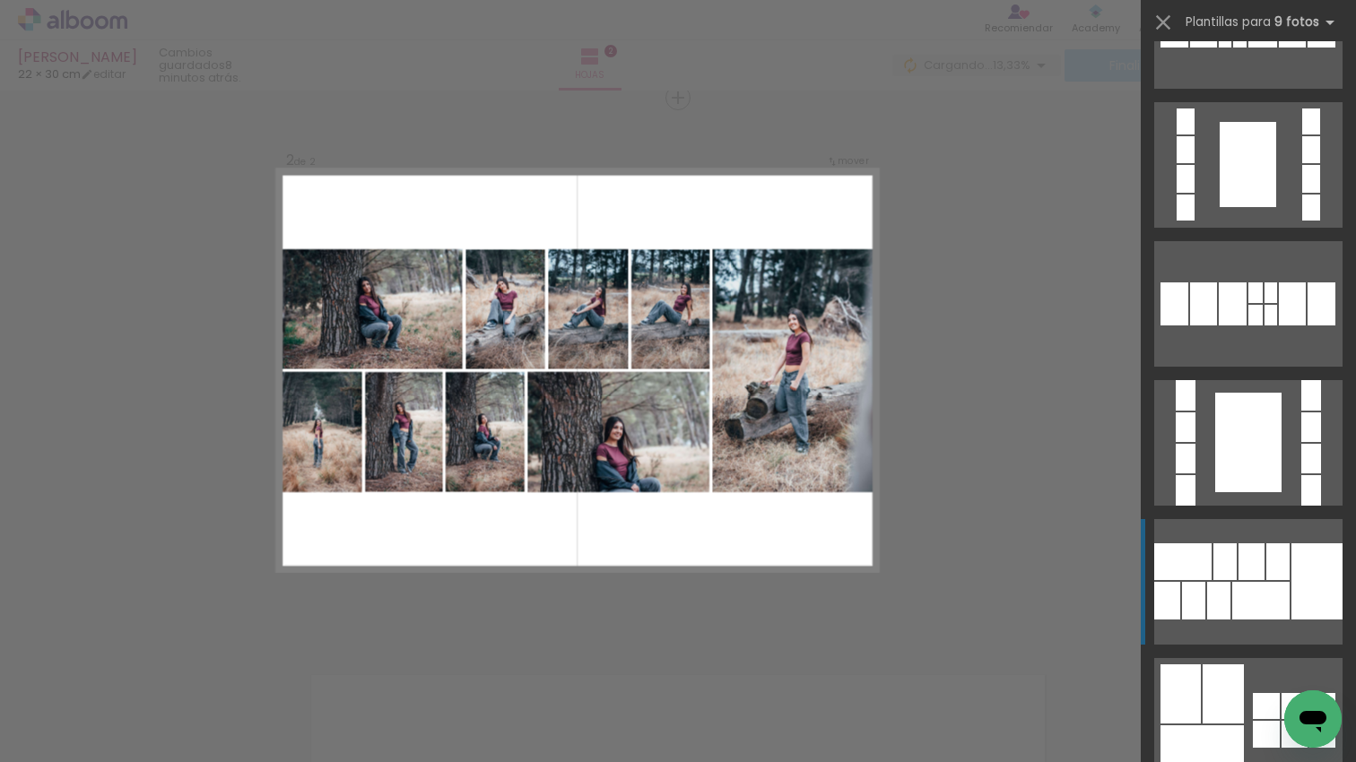
click at [1264, 548] on div at bounding box center [1251, 561] width 26 height 37
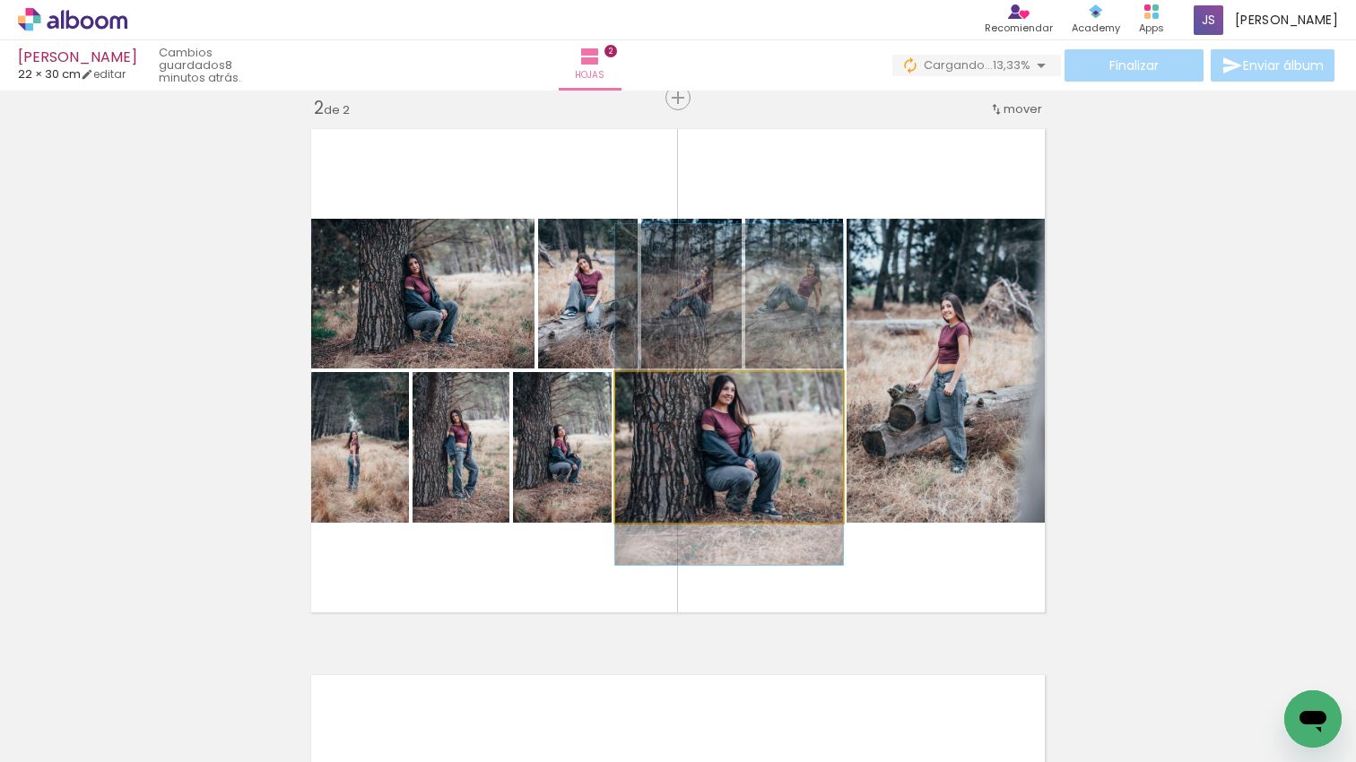
drag, startPoint x: 802, startPoint y: 427, endPoint x: 801, endPoint y: 374, distance: 52.9
click at [732, 442] on quentale-photo at bounding box center [729, 447] width 228 height 151
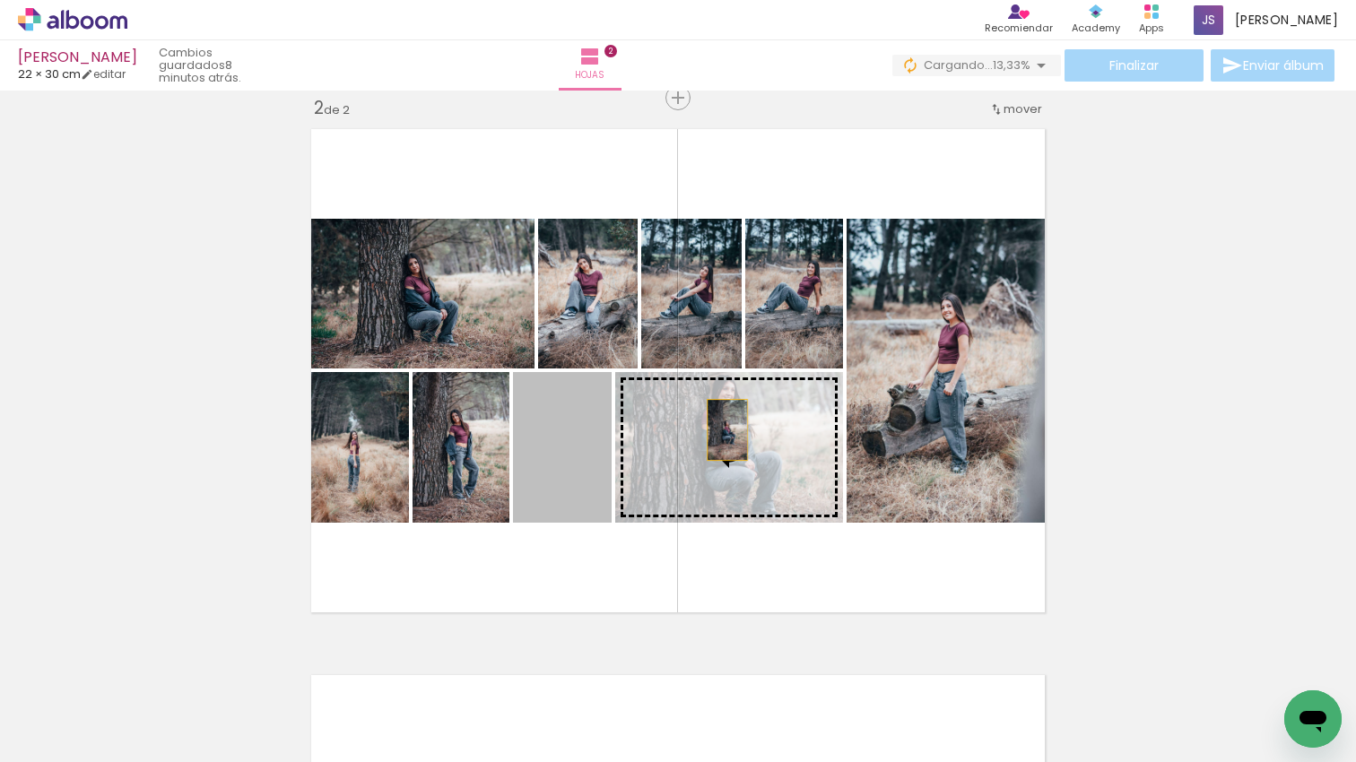
drag, startPoint x: 716, startPoint y: 430, endPoint x: 727, endPoint y: 430, distance: 11.7
click at [0, 0] on slot at bounding box center [0, 0] width 0 height 0
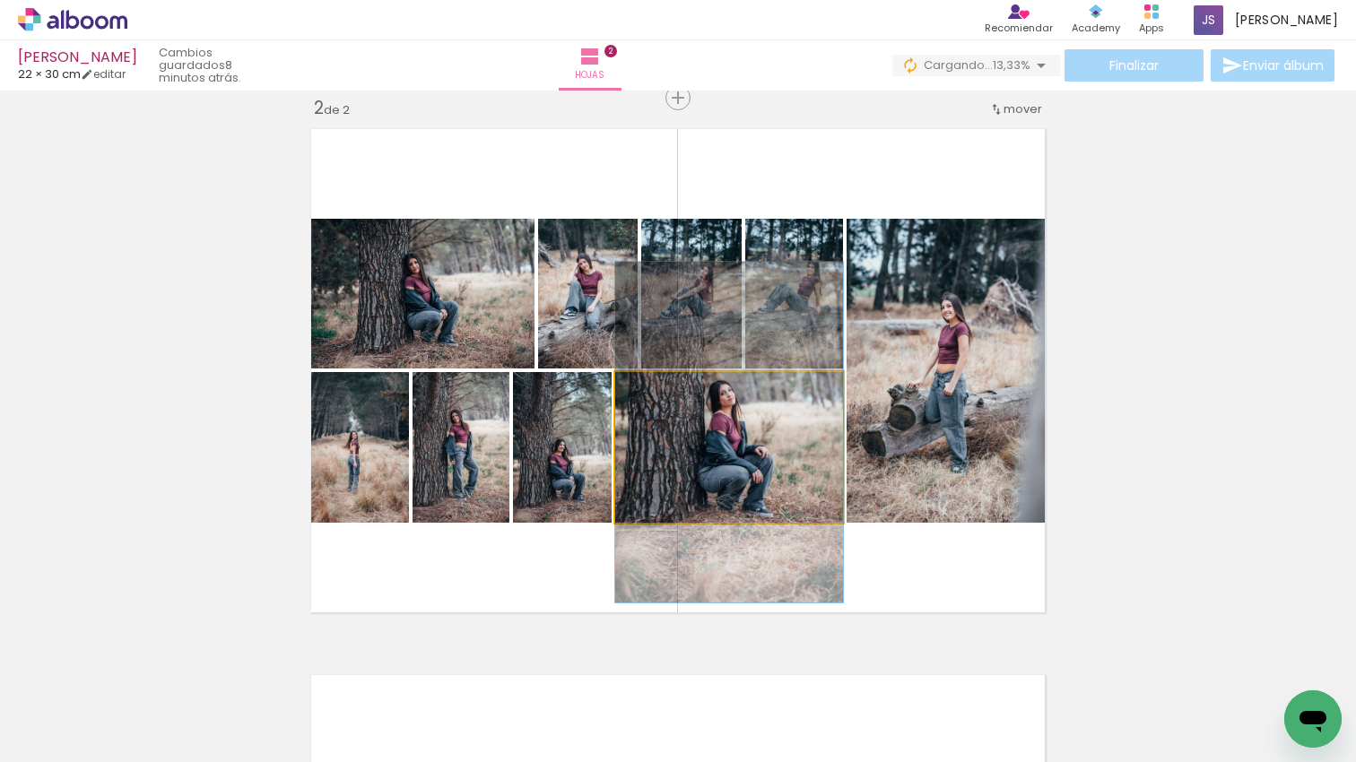
drag, startPoint x: 795, startPoint y: 432, endPoint x: 795, endPoint y: 421, distance: 10.8
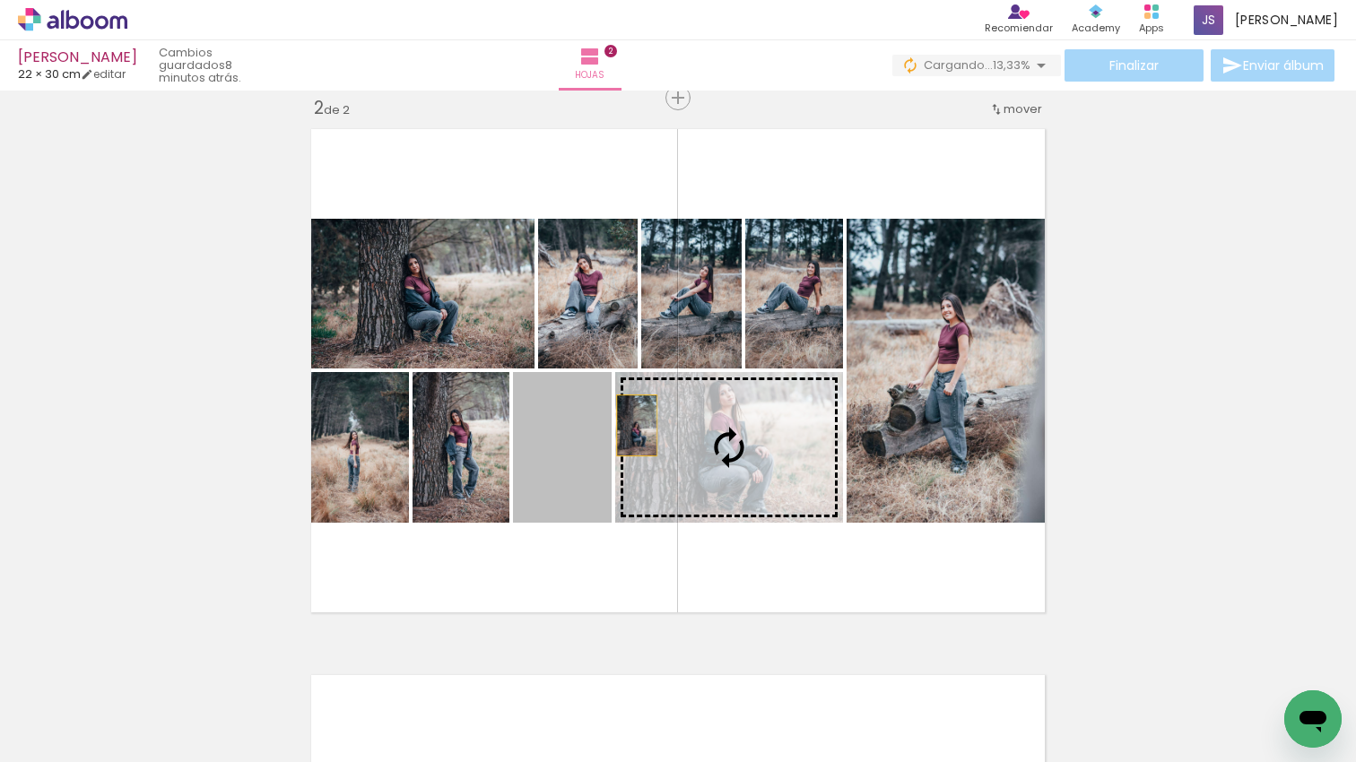
drag, startPoint x: 637, startPoint y: 425, endPoint x: 716, endPoint y: 423, distance: 78.9
click at [0, 0] on slot at bounding box center [0, 0] width 0 height 0
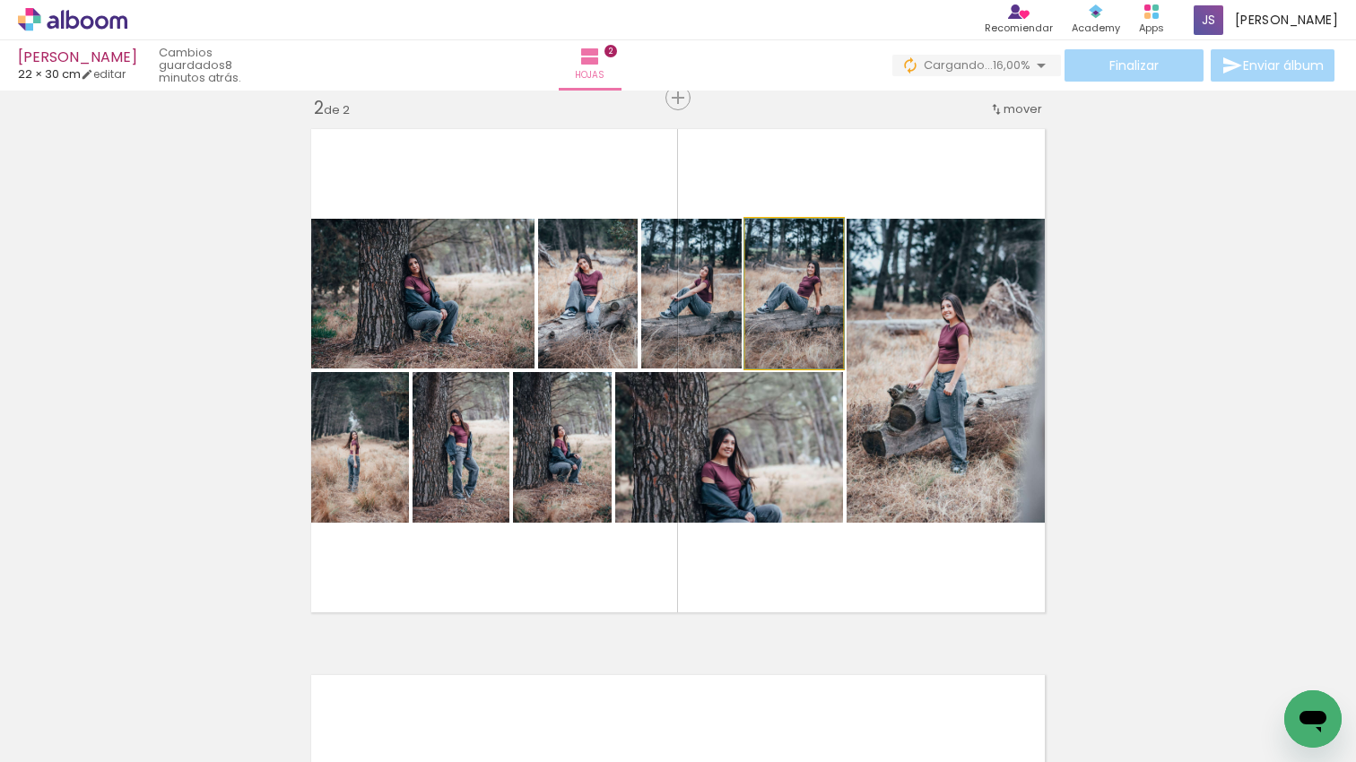
drag, startPoint x: 800, startPoint y: 324, endPoint x: 724, endPoint y: 324, distance: 76.2
click at [800, 324] on div at bounding box center [794, 294] width 100 height 150
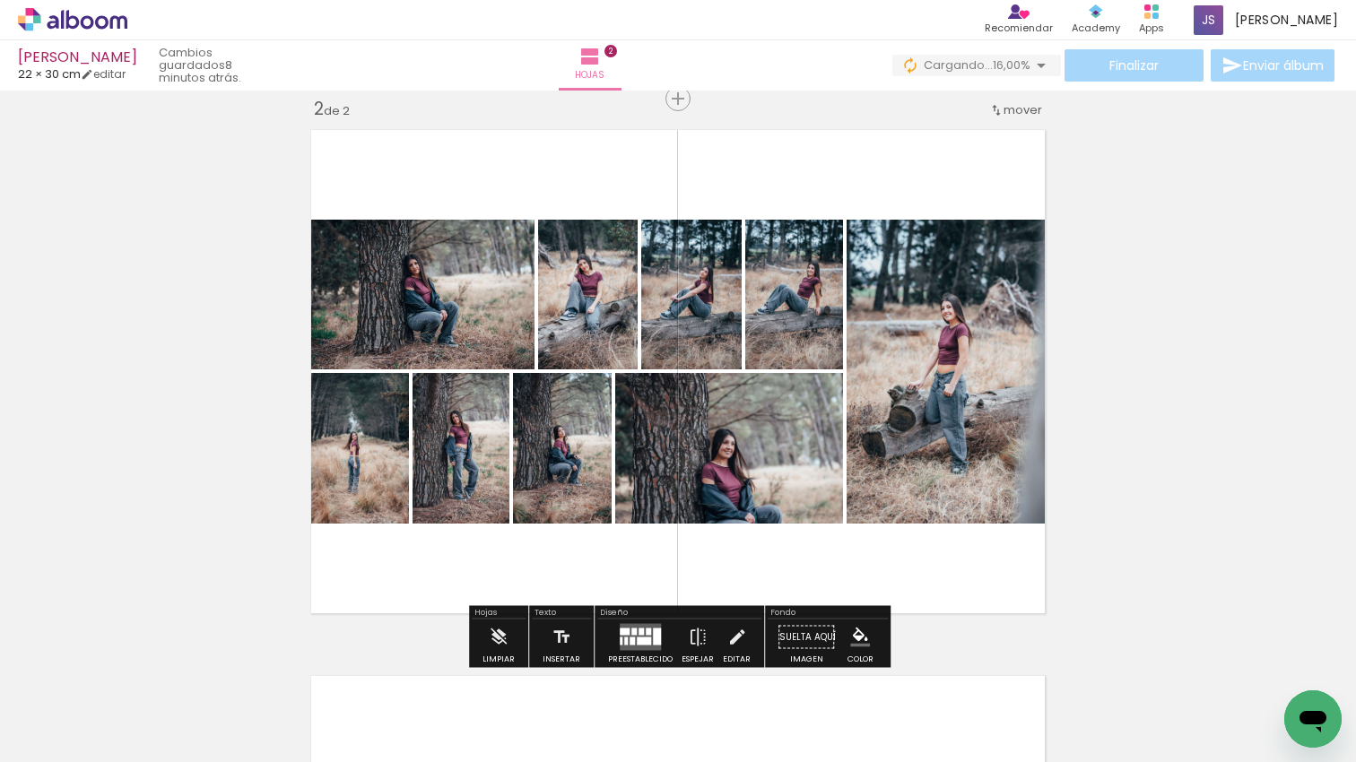
click at [718, 325] on quentale-photo at bounding box center [691, 295] width 100 height 150
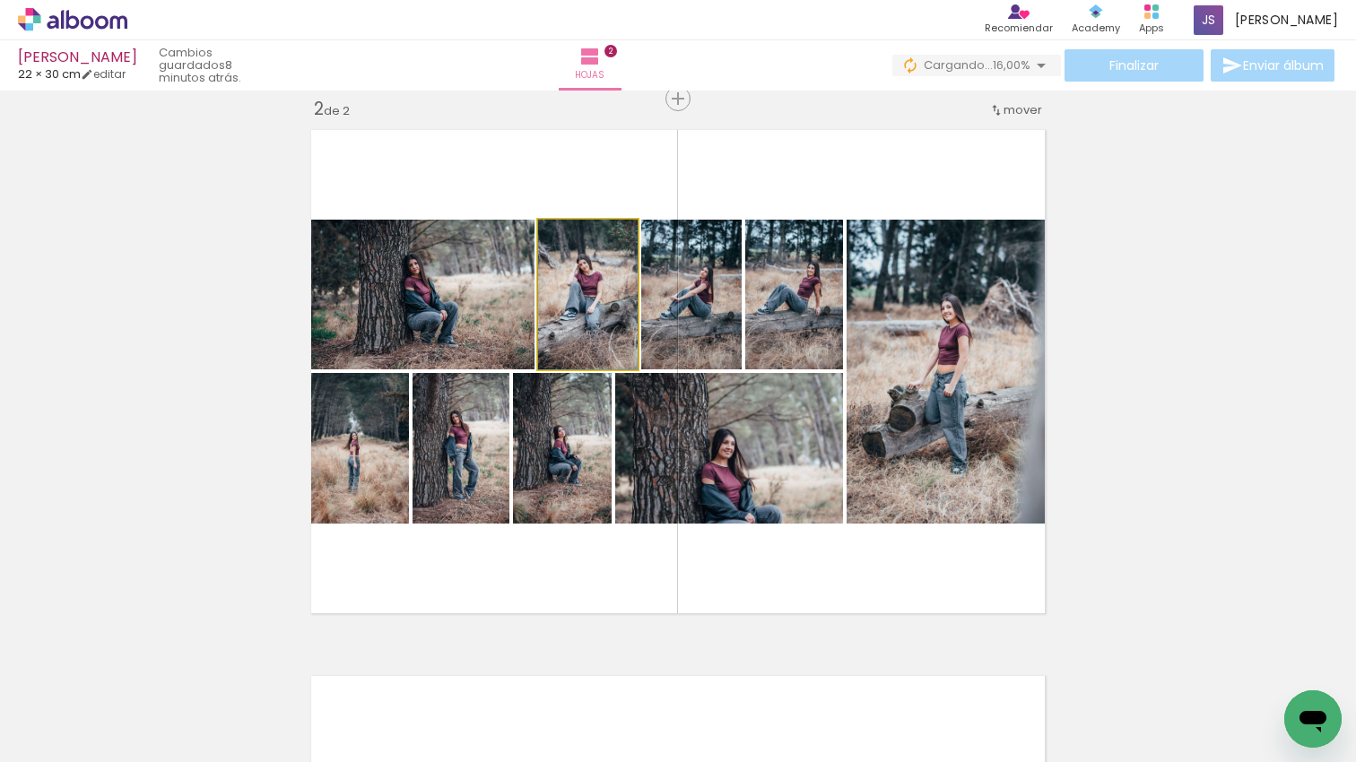
drag, startPoint x: 620, startPoint y: 326, endPoint x: 656, endPoint y: 328, distance: 36.0
click at [620, 326] on div at bounding box center [588, 295] width 100 height 150
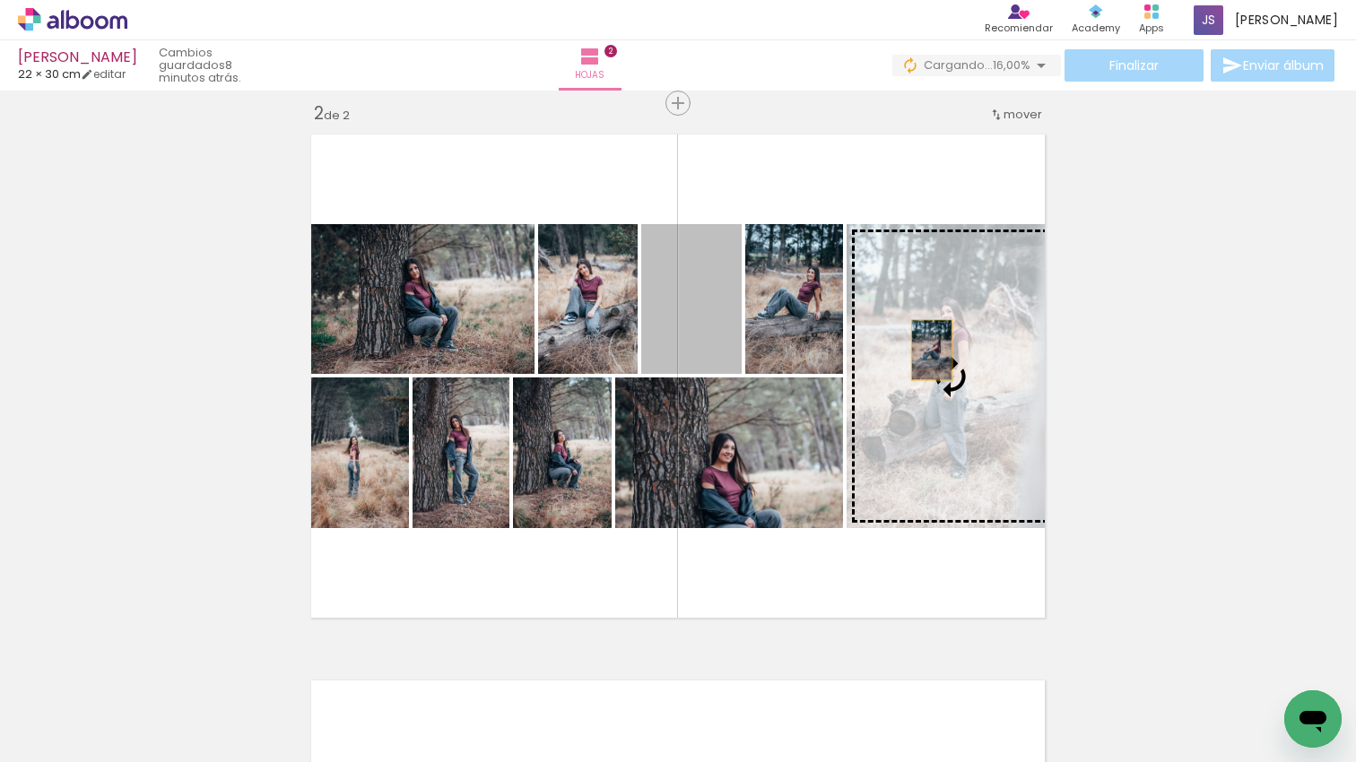
drag, startPoint x: 762, startPoint y: 332, endPoint x: 932, endPoint y: 350, distance: 170.4
click at [0, 0] on slot at bounding box center [0, 0] width 0 height 0
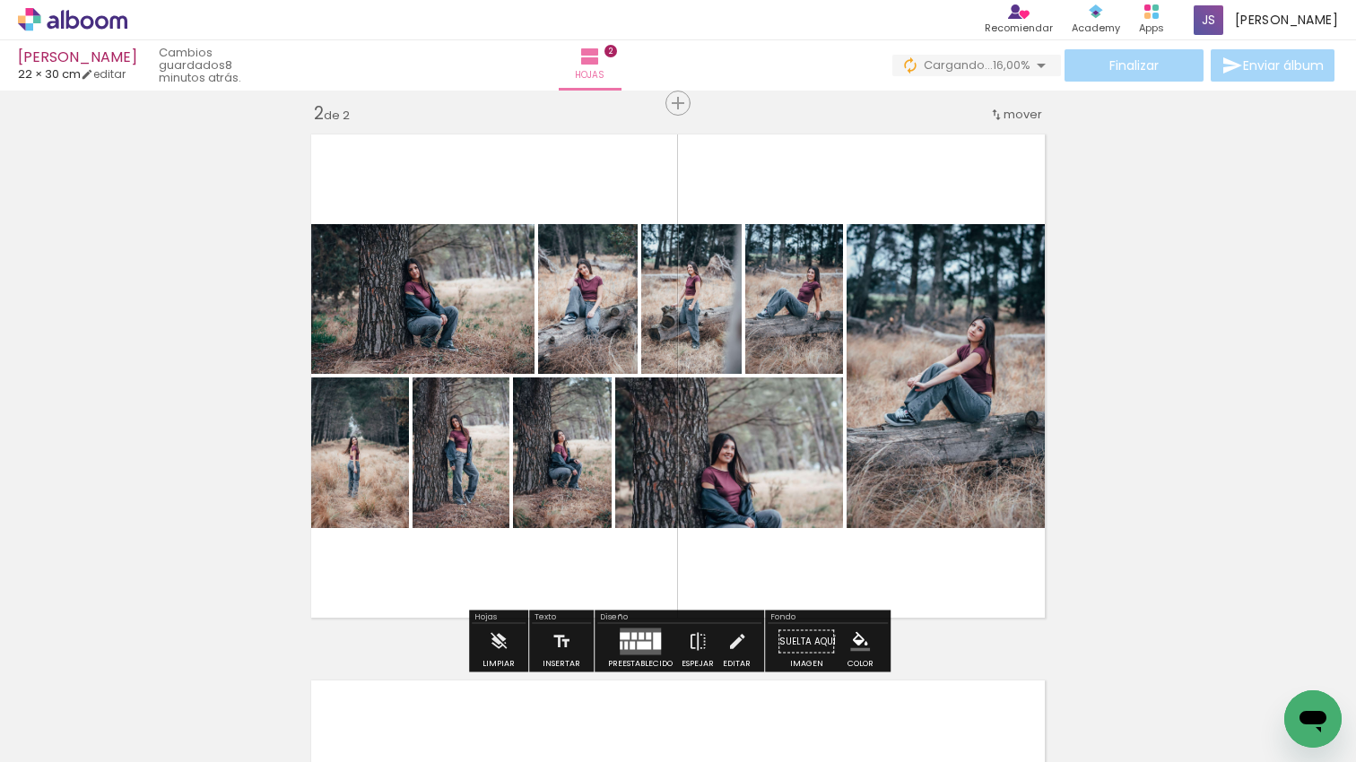
scroll to position [558, 0]
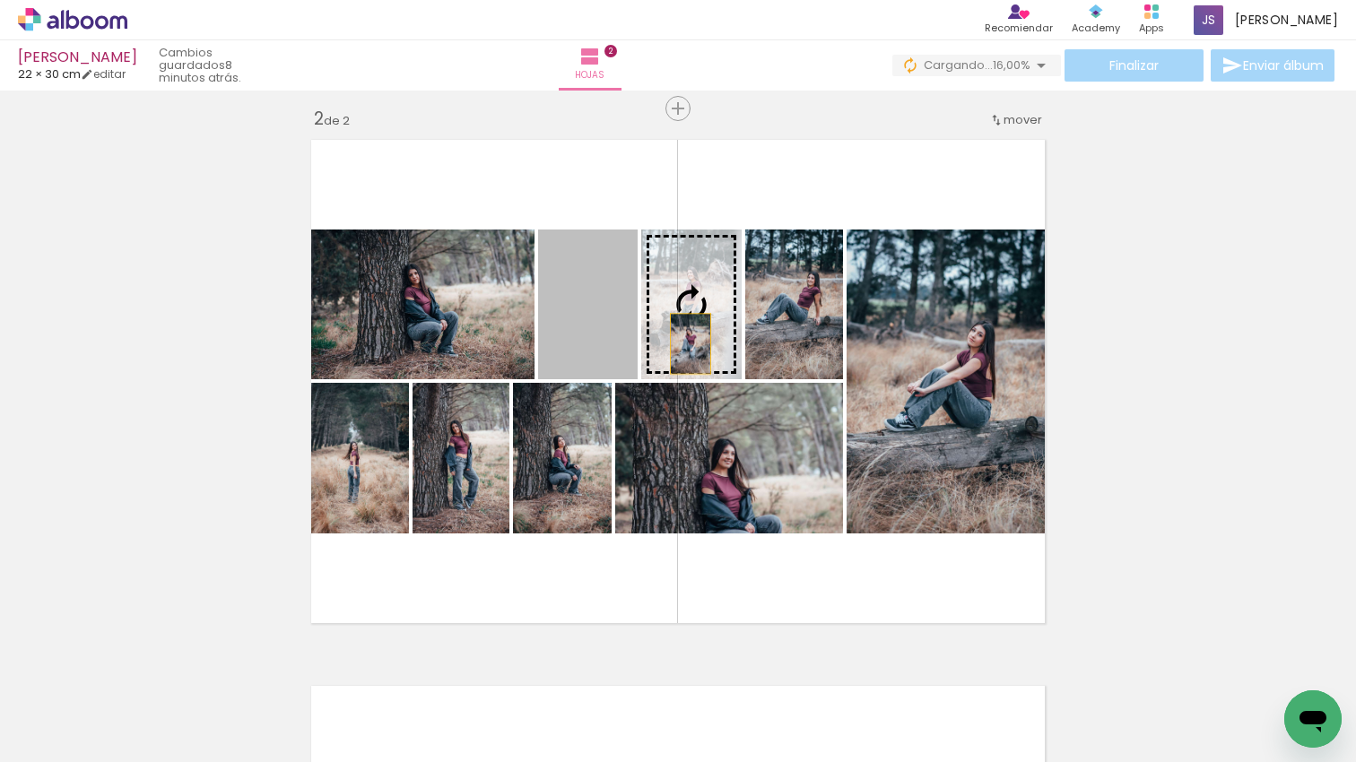
click at [0, 0] on slot at bounding box center [0, 0] width 0 height 0
drag, startPoint x: 606, startPoint y: 340, endPoint x: 705, endPoint y: 329, distance: 99.2
click at [0, 0] on slot at bounding box center [0, 0] width 0 height 0
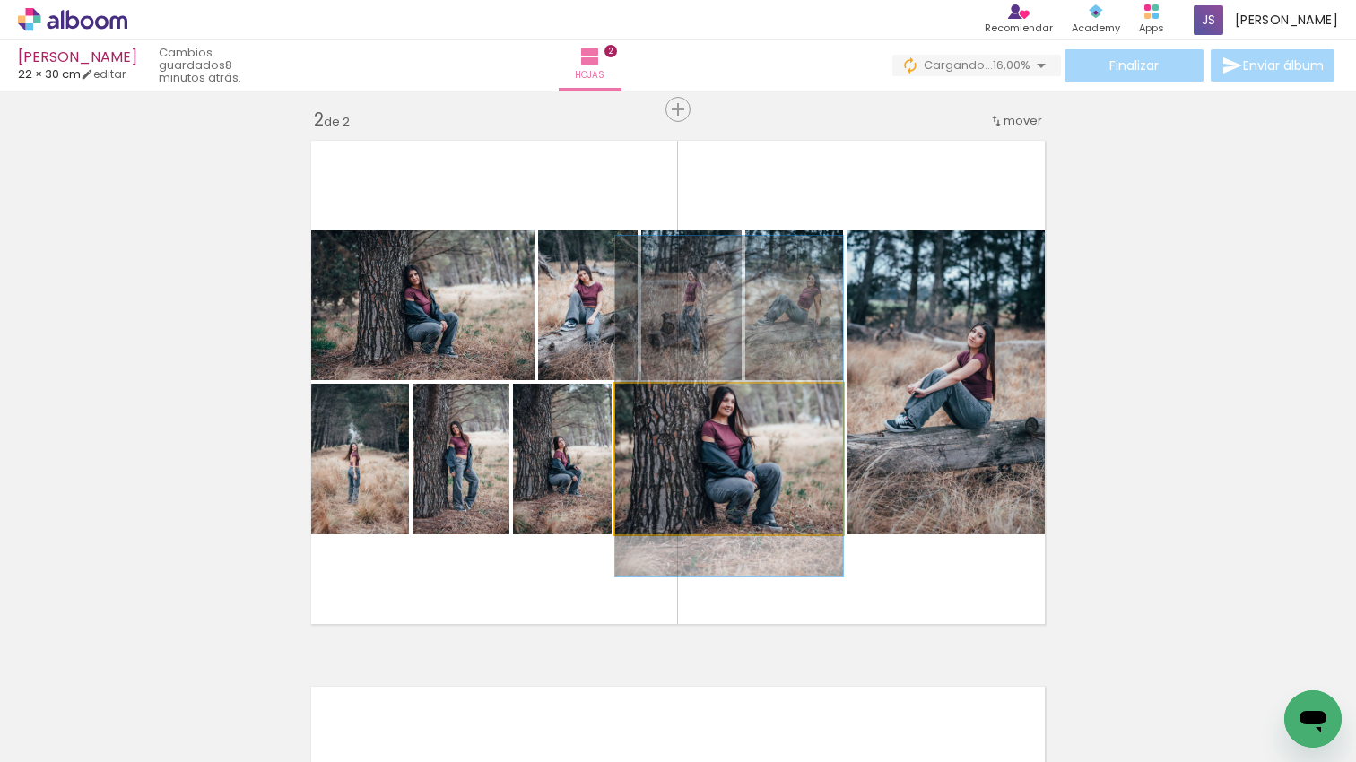
drag, startPoint x: 796, startPoint y: 484, endPoint x: 798, endPoint y: 437, distance: 47.6
click at [797, 439] on quentale-photo at bounding box center [729, 459] width 228 height 151
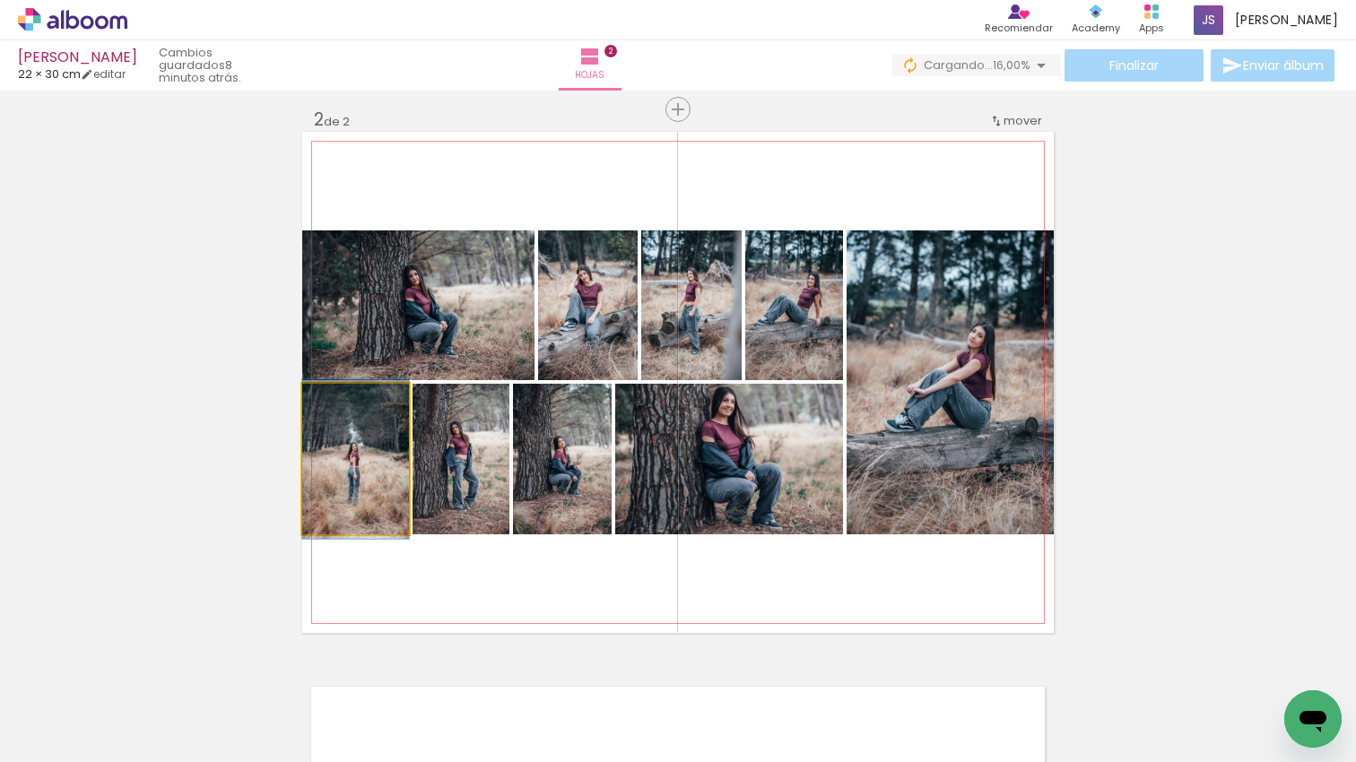
drag, startPoint x: 397, startPoint y: 477, endPoint x: 448, endPoint y: 471, distance: 51.5
click at [0, 0] on slot at bounding box center [0, 0] width 0 height 0
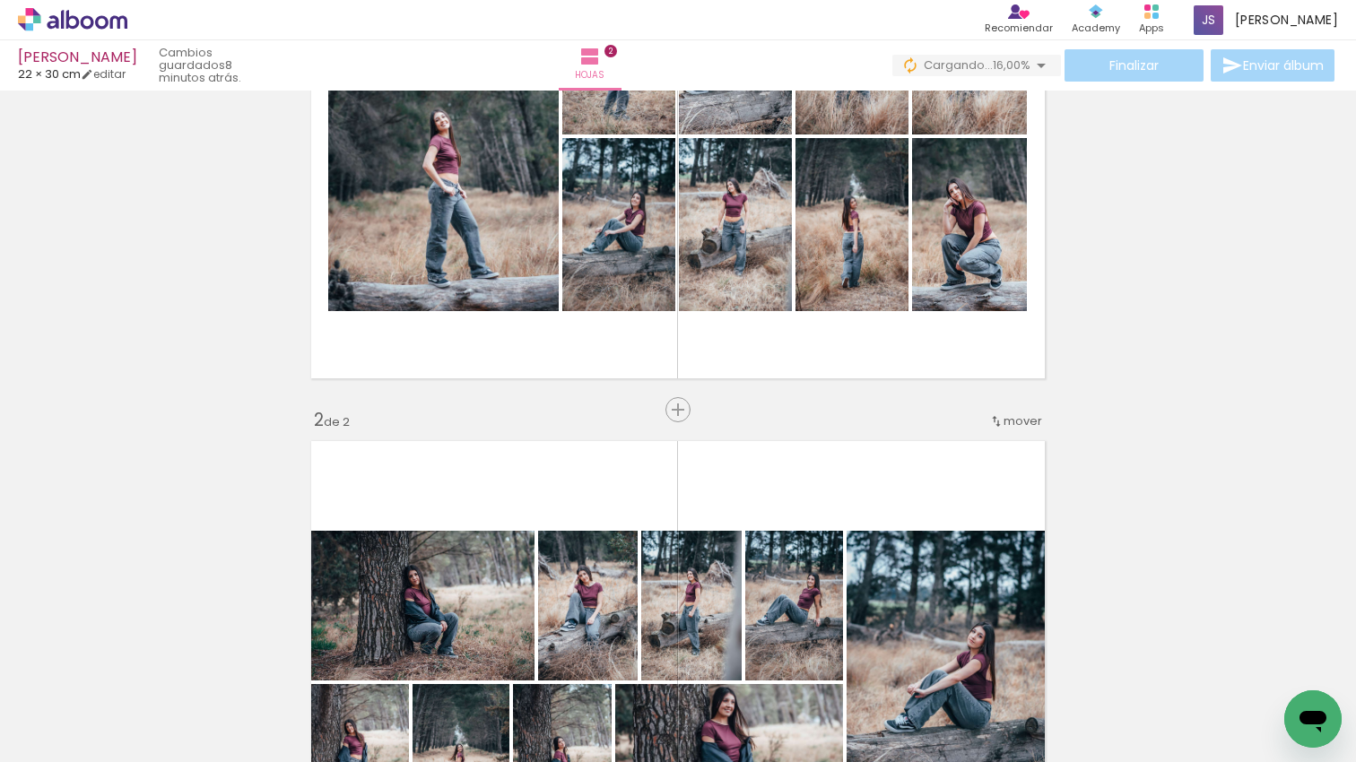
scroll to position [259, 0]
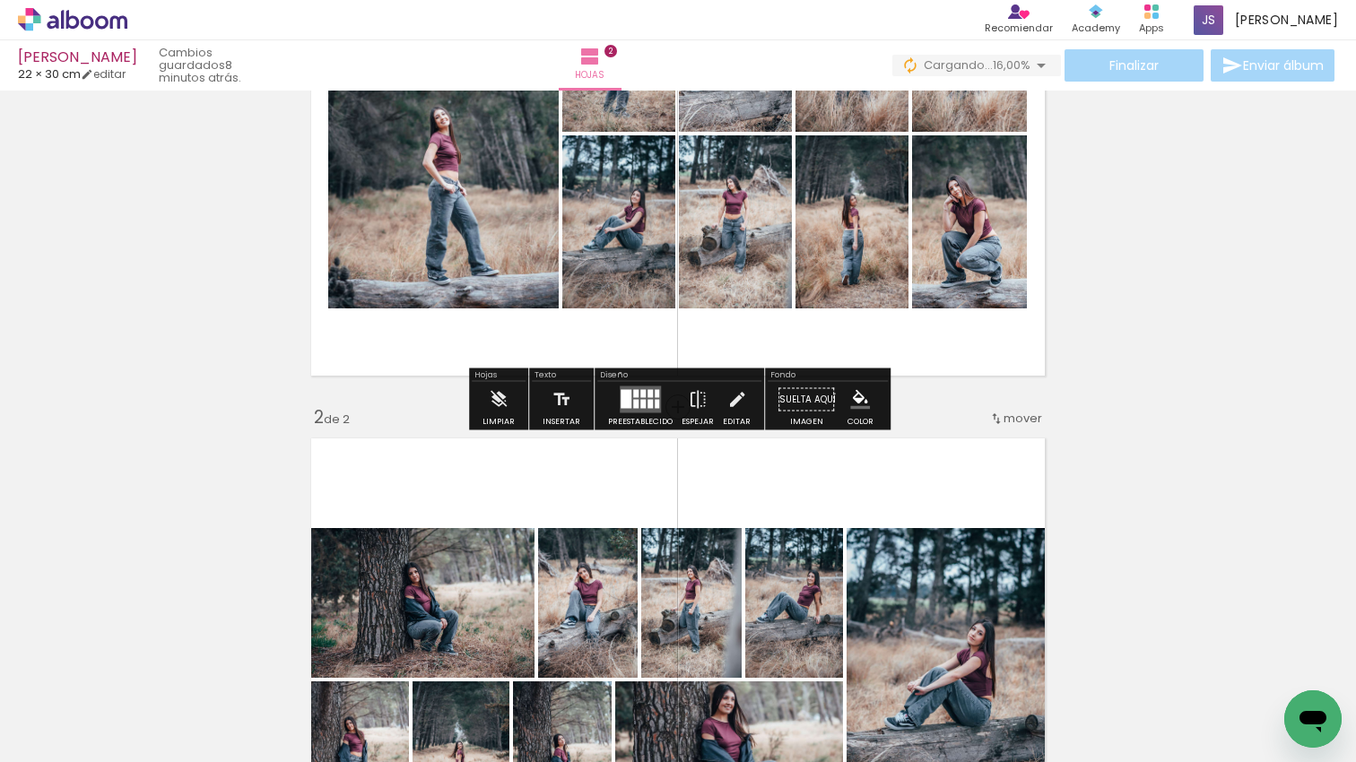
click at [655, 400] on div at bounding box center [657, 404] width 4 height 9
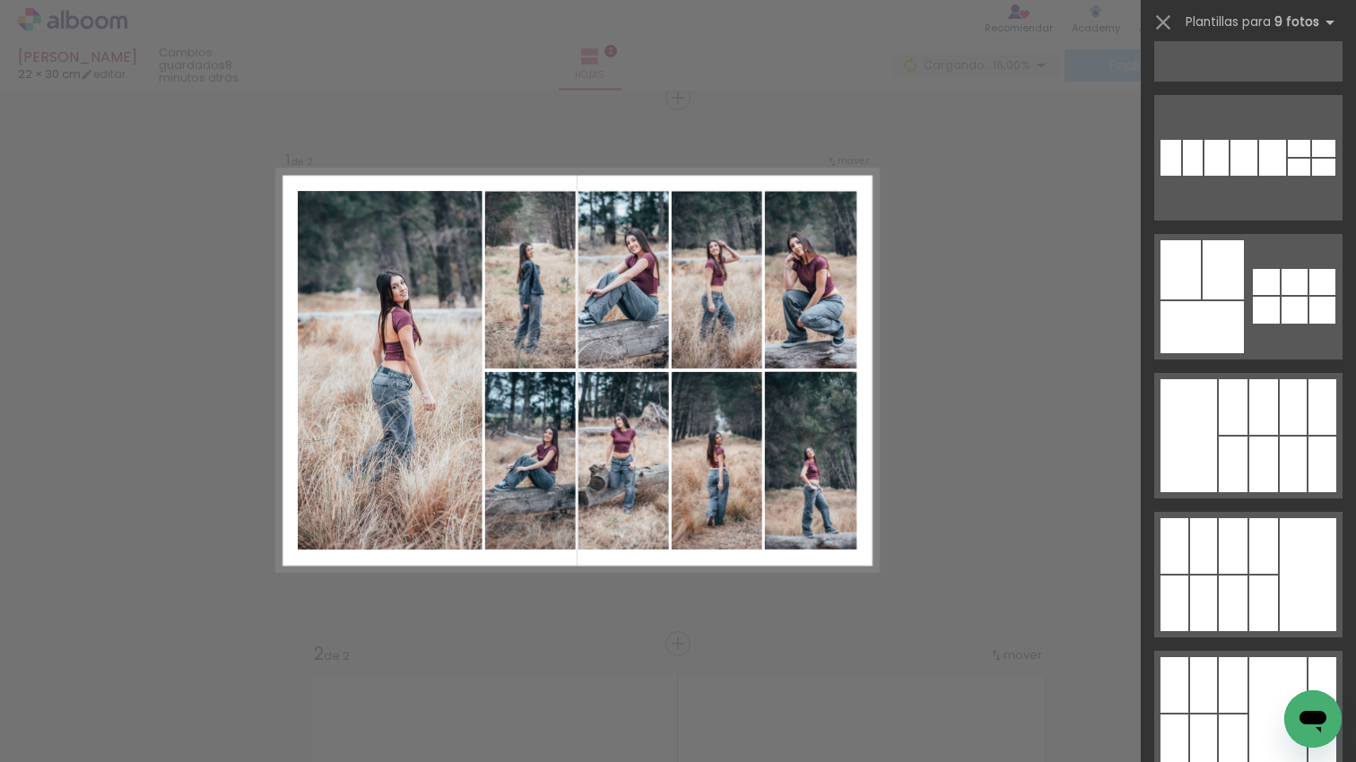
scroll to position [1769, 0]
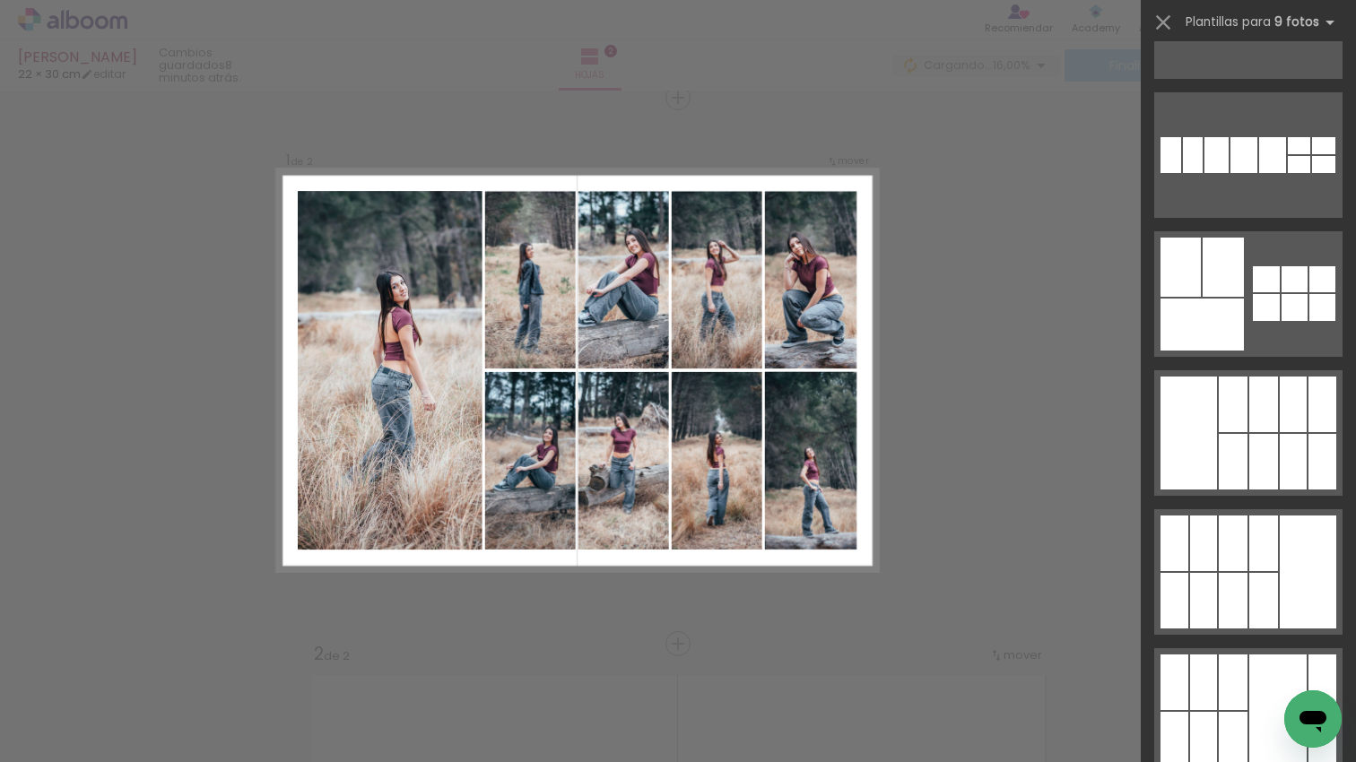
click at [1279, 218] on quentale-layouter at bounding box center [1248, 155] width 188 height 126
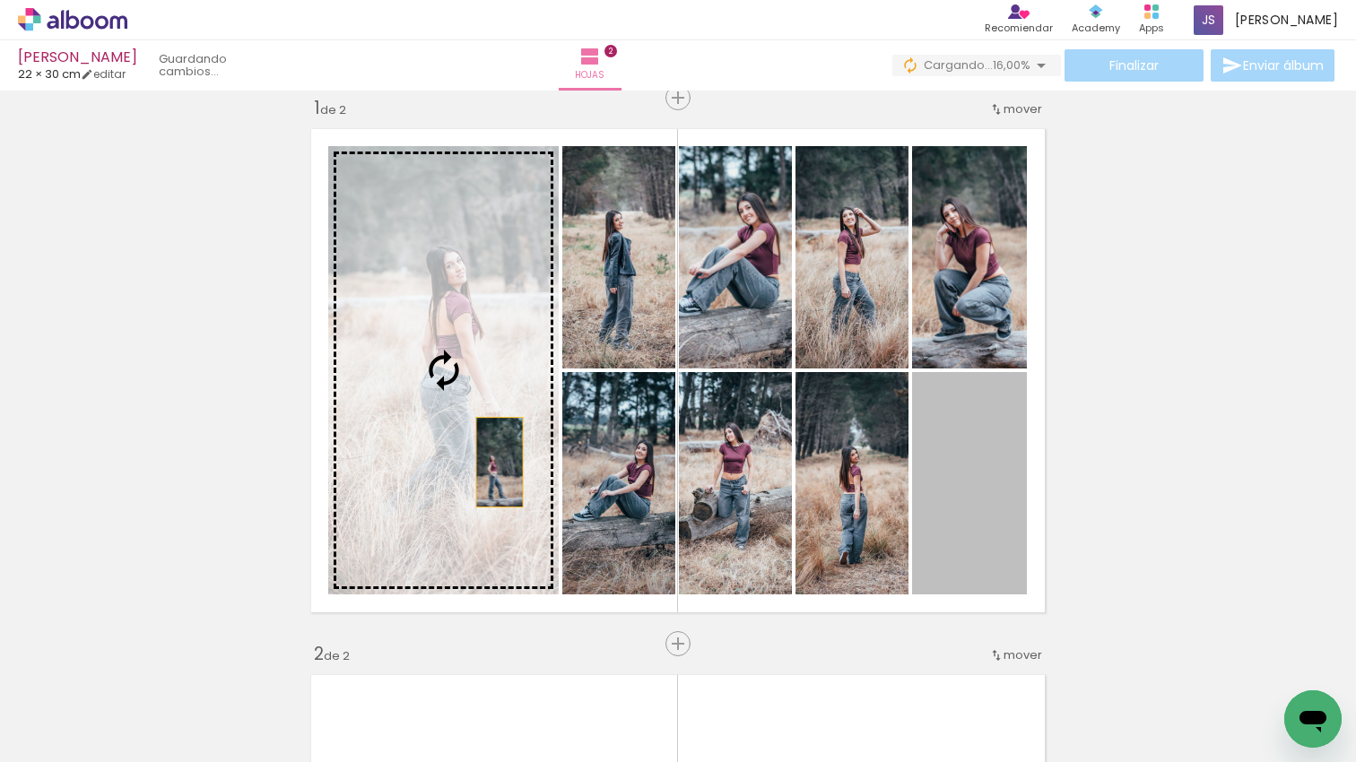
drag, startPoint x: 786, startPoint y: 498, endPoint x: 499, endPoint y: 462, distance: 289.2
click at [0, 0] on slot at bounding box center [0, 0] width 0 height 0
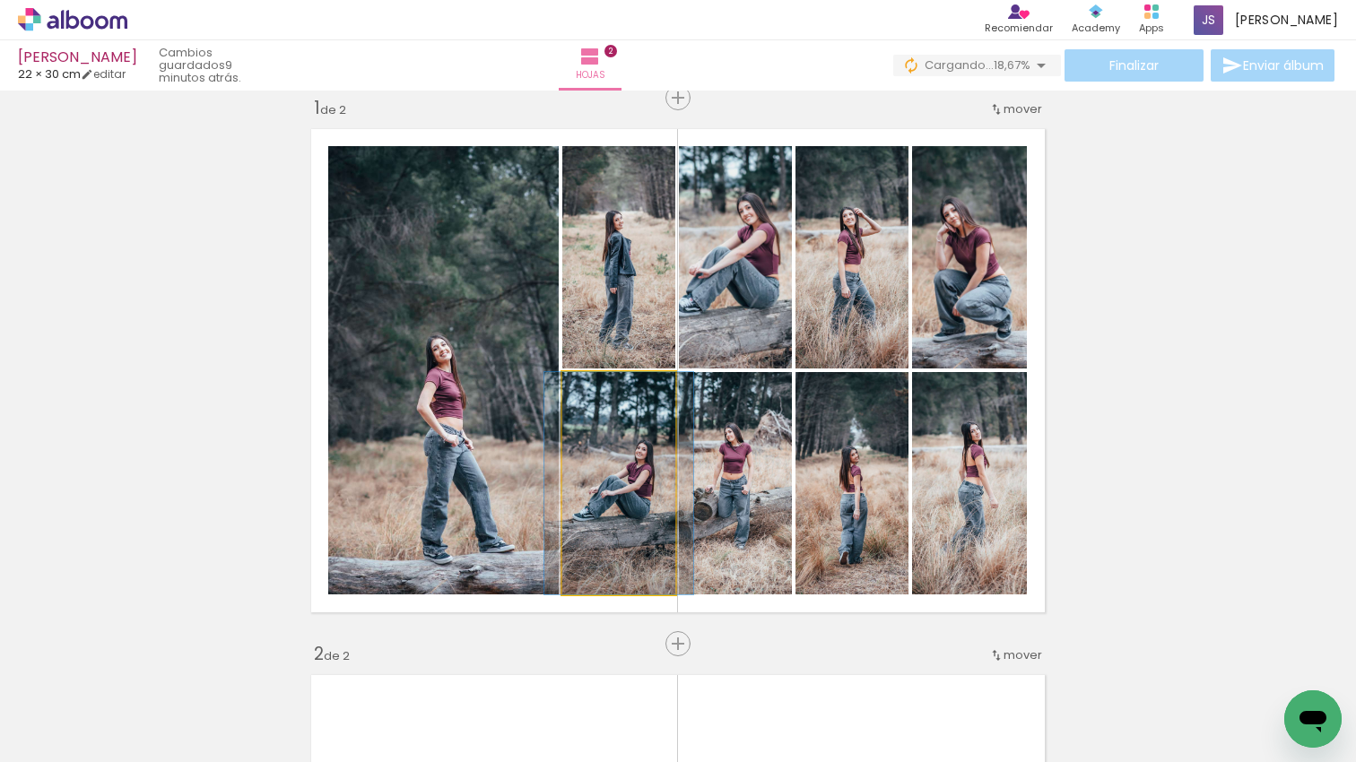
click at [611, 447] on quentale-photo at bounding box center [618, 483] width 113 height 222
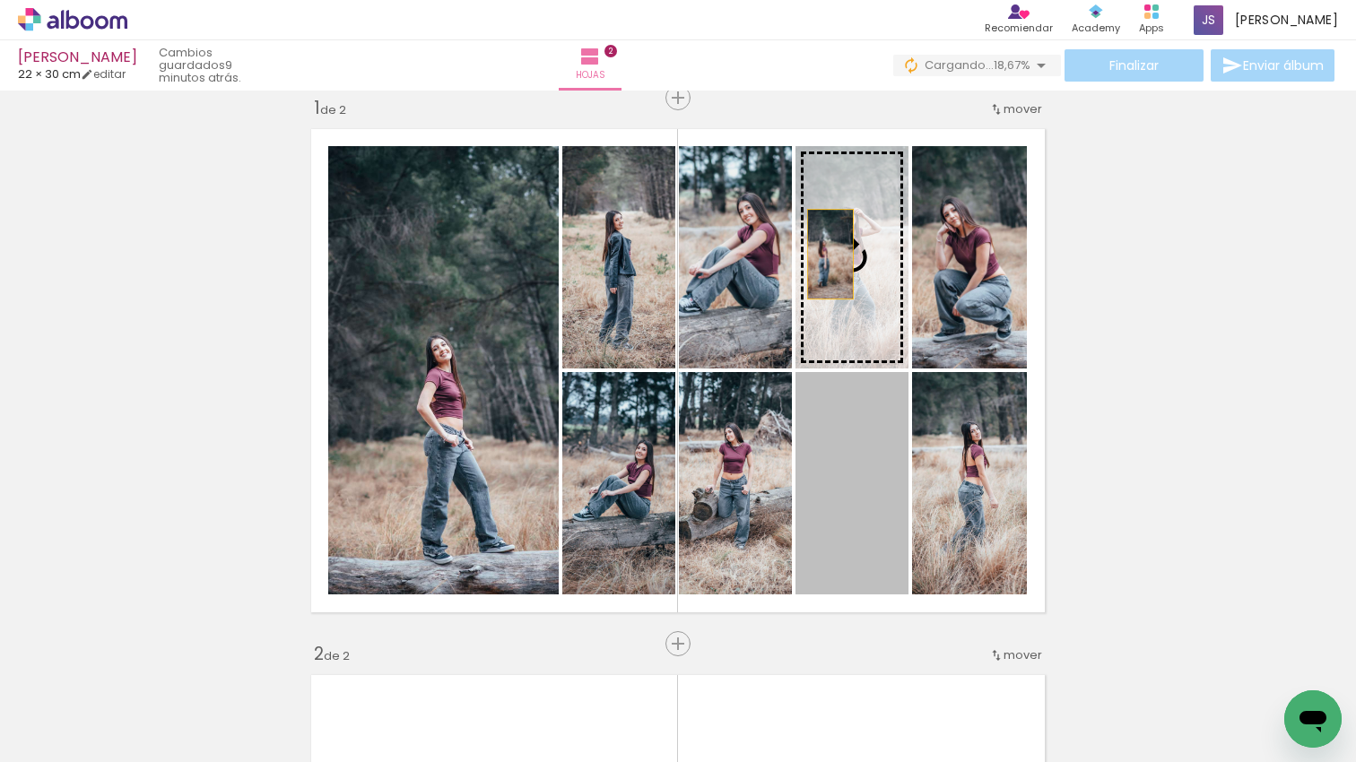
drag, startPoint x: 858, startPoint y: 486, endPoint x: 829, endPoint y: 257, distance: 230.5
click at [0, 0] on slot at bounding box center [0, 0] width 0 height 0
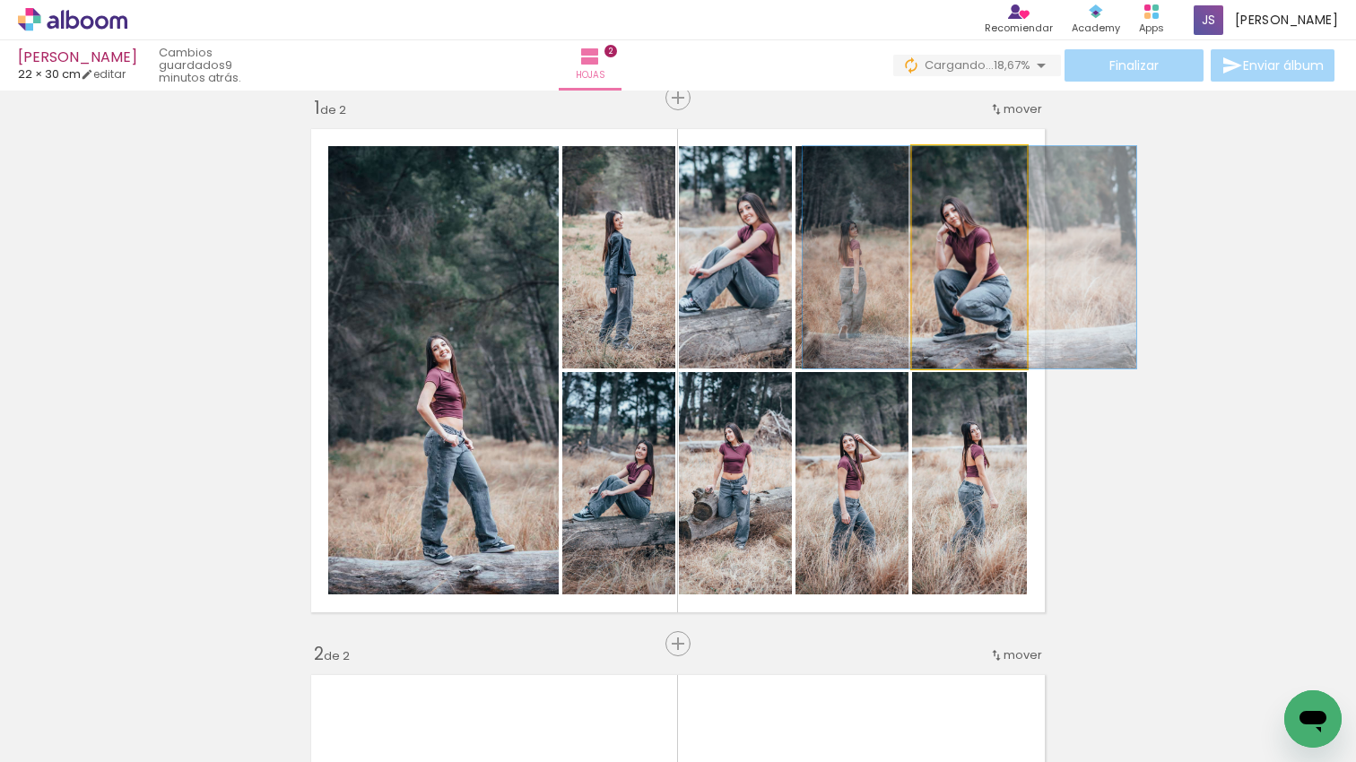
click at [948, 281] on div at bounding box center [970, 257] width 334 height 222
click at [947, 281] on div at bounding box center [970, 257] width 334 height 222
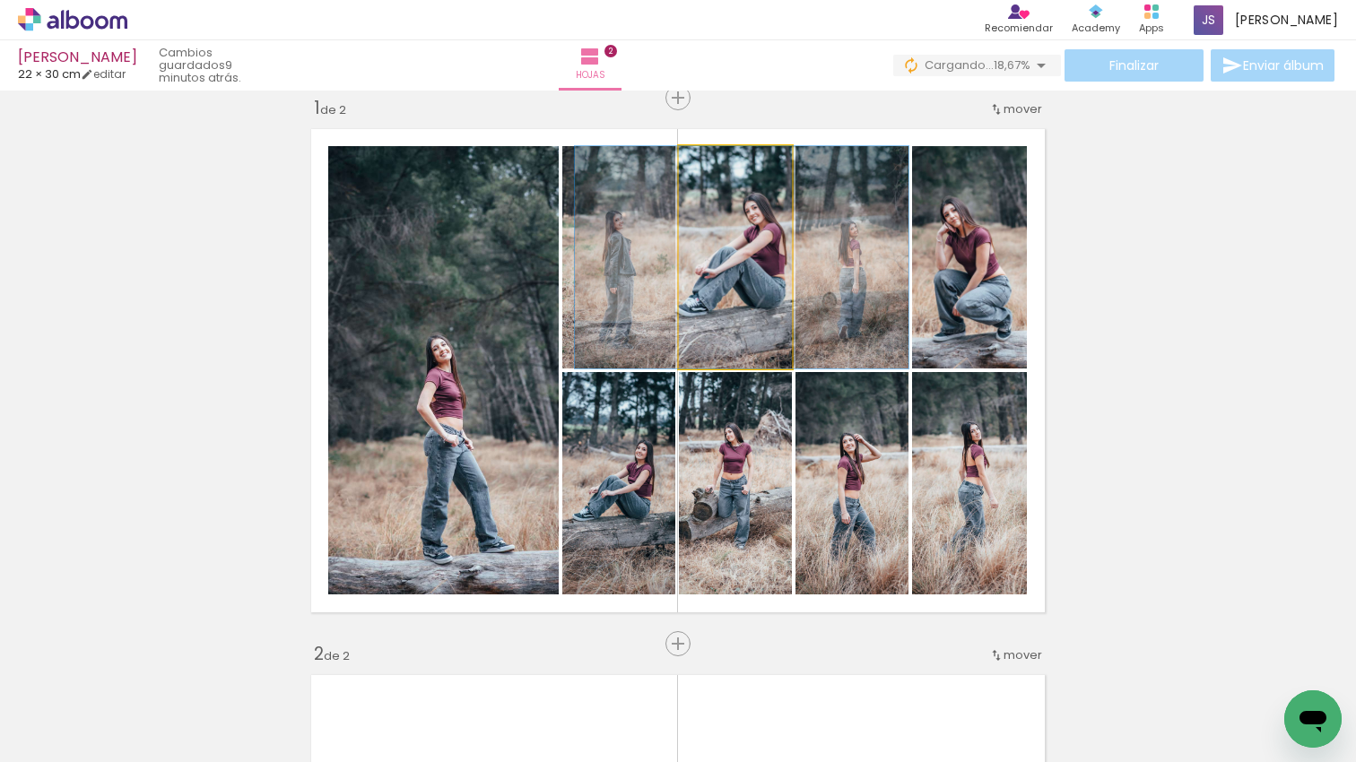
click at [768, 275] on quentale-photo at bounding box center [735, 257] width 113 height 222
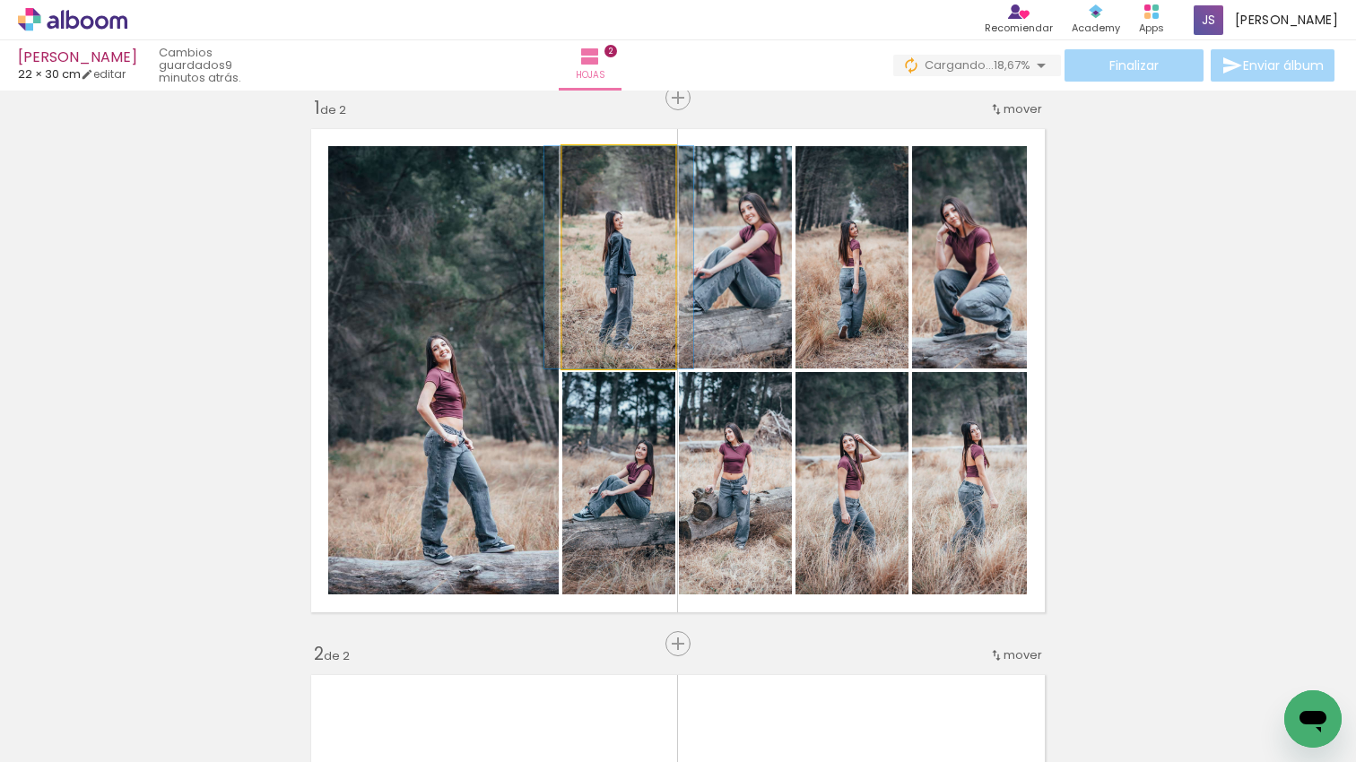
click at [651, 272] on quentale-photo at bounding box center [618, 257] width 113 height 222
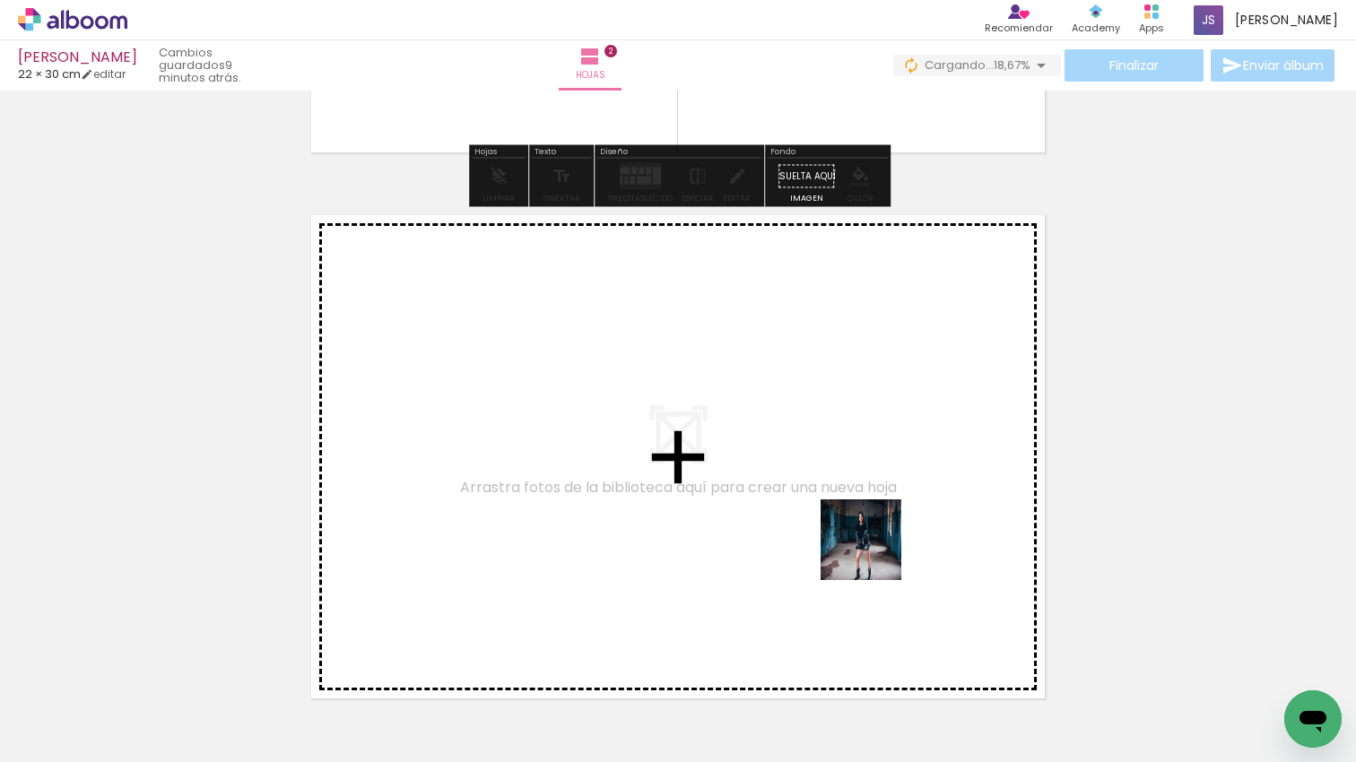
drag, startPoint x: 871, startPoint y: 580, endPoint x: 874, endPoint y: 552, distance: 28.0
click at [874, 552] on quentale-workspace at bounding box center [678, 381] width 1356 height 762
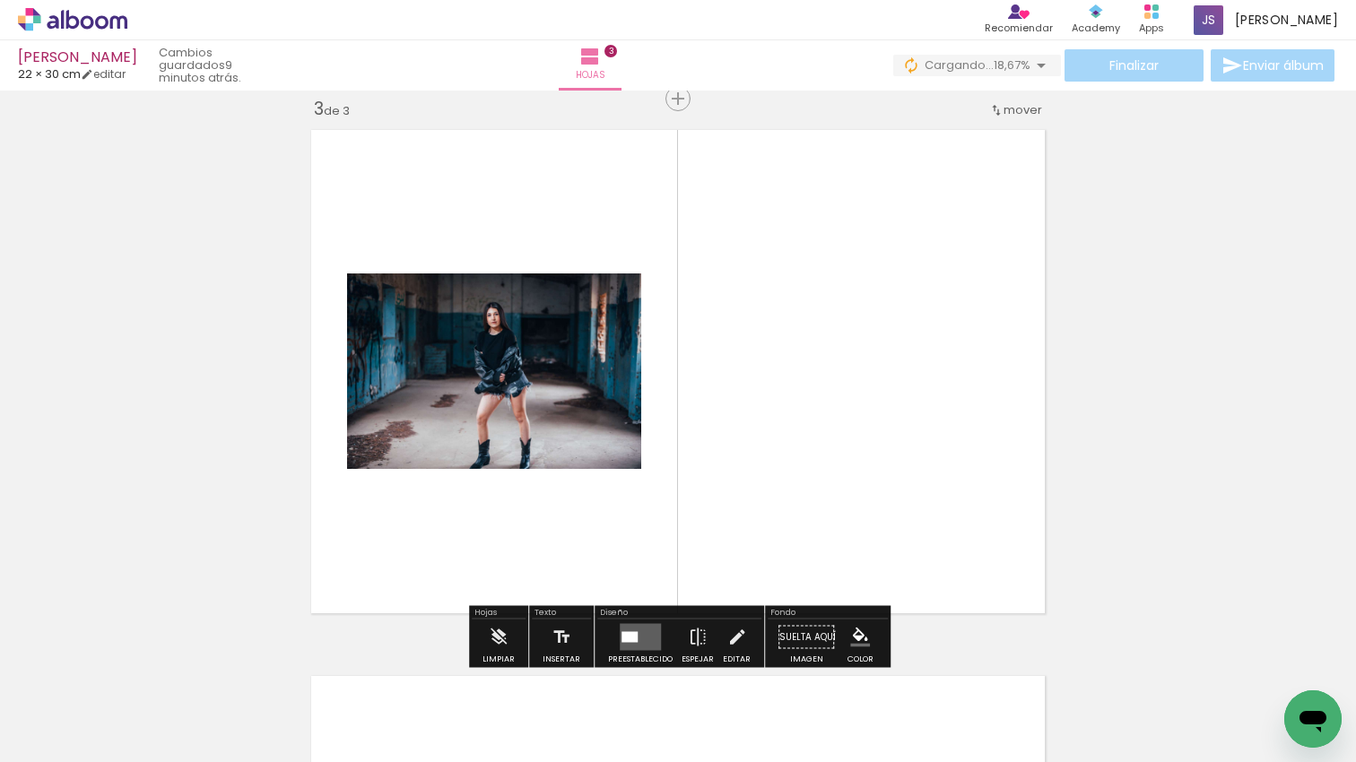
scroll to position [1115, 0]
drag, startPoint x: 968, startPoint y: 623, endPoint x: 953, endPoint y: 559, distance: 66.1
click at [953, 557] on div "Insertar hoja 1 de 3 Insertar hoja 2 de 3 Insertar hoja 3 de 3" at bounding box center [678, 74] width 1356 height 2185
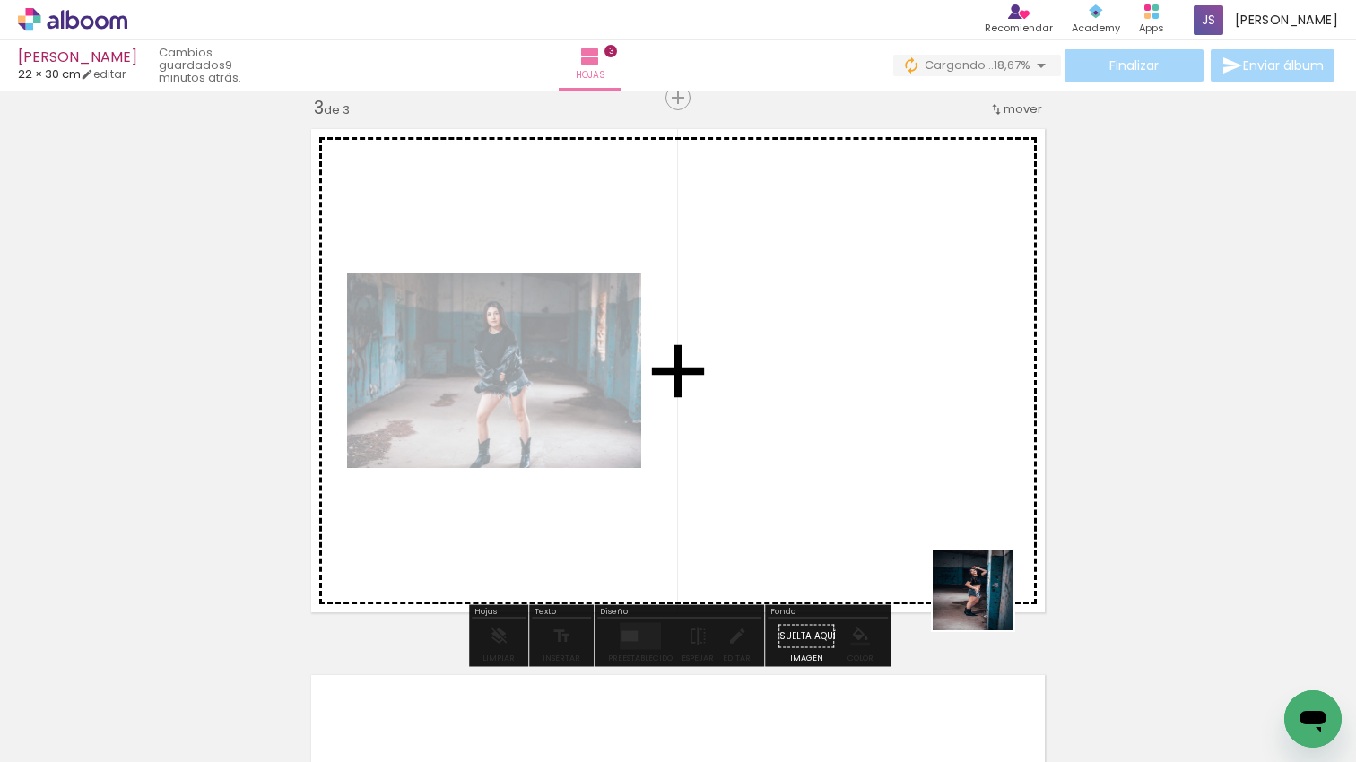
drag, startPoint x: 1030, startPoint y: 634, endPoint x: 1004, endPoint y: 681, distance: 53.4
click at [981, 602] on quentale-workspace at bounding box center [678, 381] width 1356 height 762
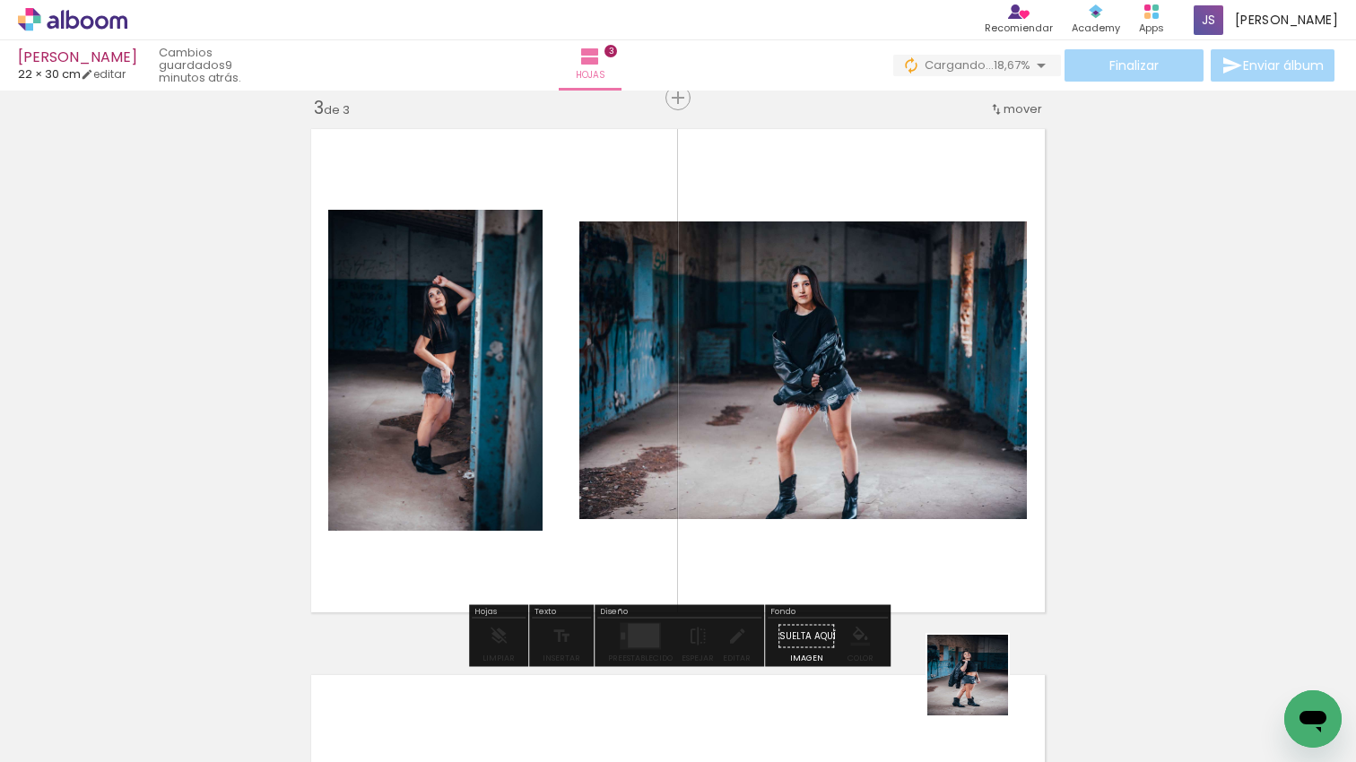
drag, startPoint x: 981, startPoint y: 689, endPoint x: 968, endPoint y: 681, distance: 14.9
click at [934, 556] on quentale-workspace at bounding box center [678, 381] width 1356 height 762
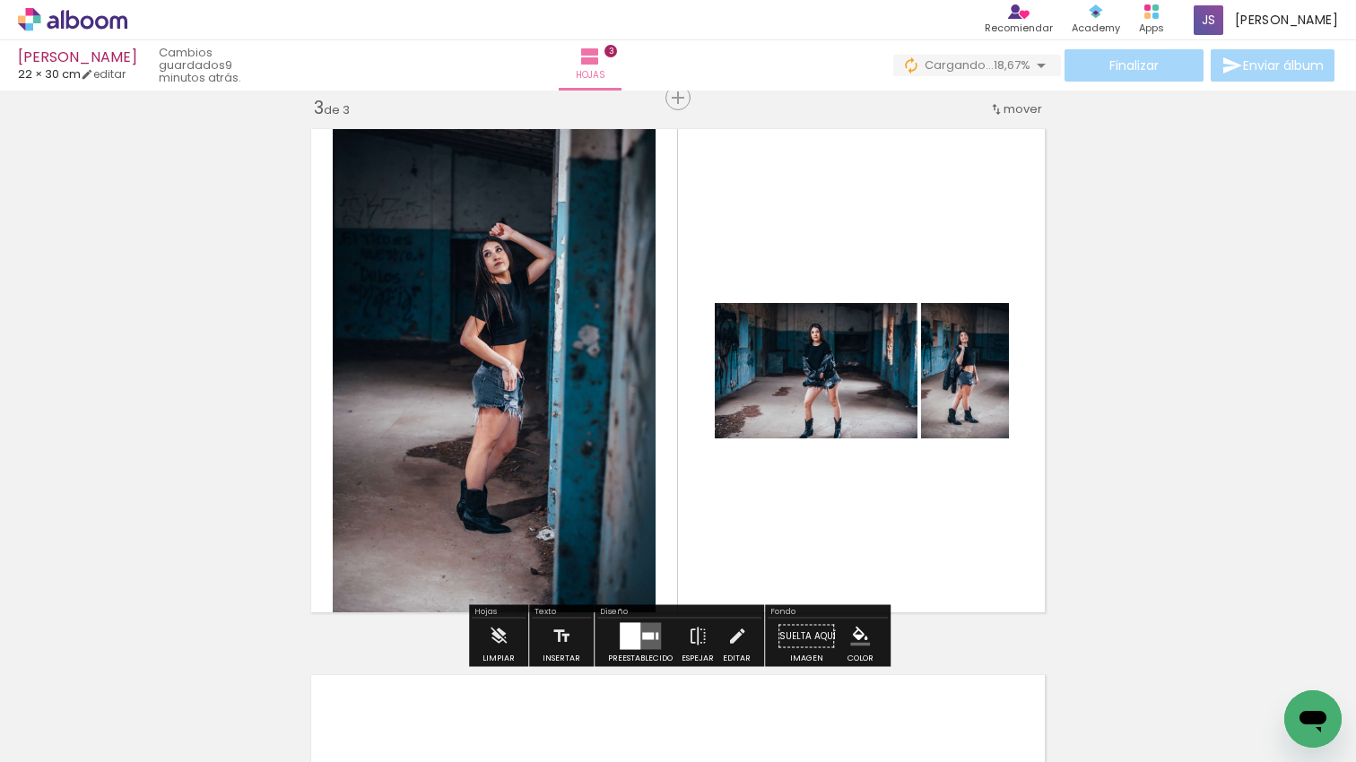
scroll to position [0, 1785]
drag, startPoint x: 516, startPoint y: 699, endPoint x: 598, endPoint y: 534, distance: 184.5
click at [598, 523] on quentale-workspace at bounding box center [678, 381] width 1356 height 762
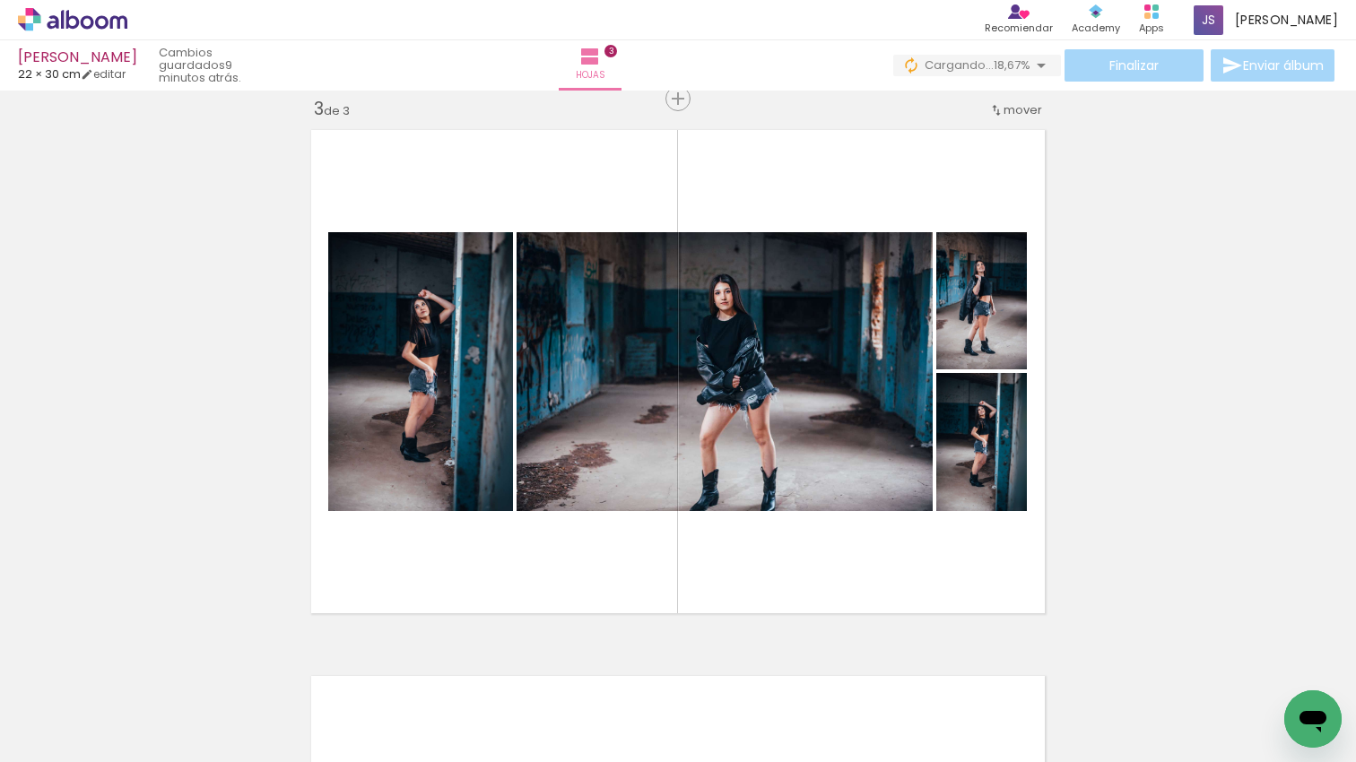
scroll to position [0, 2629]
drag, startPoint x: 751, startPoint y: 517, endPoint x: 732, endPoint y: 604, distance: 88.3
click at [751, 517] on quentale-workspace at bounding box center [678, 381] width 1356 height 762
